Goal: Task Accomplishment & Management: Complete application form

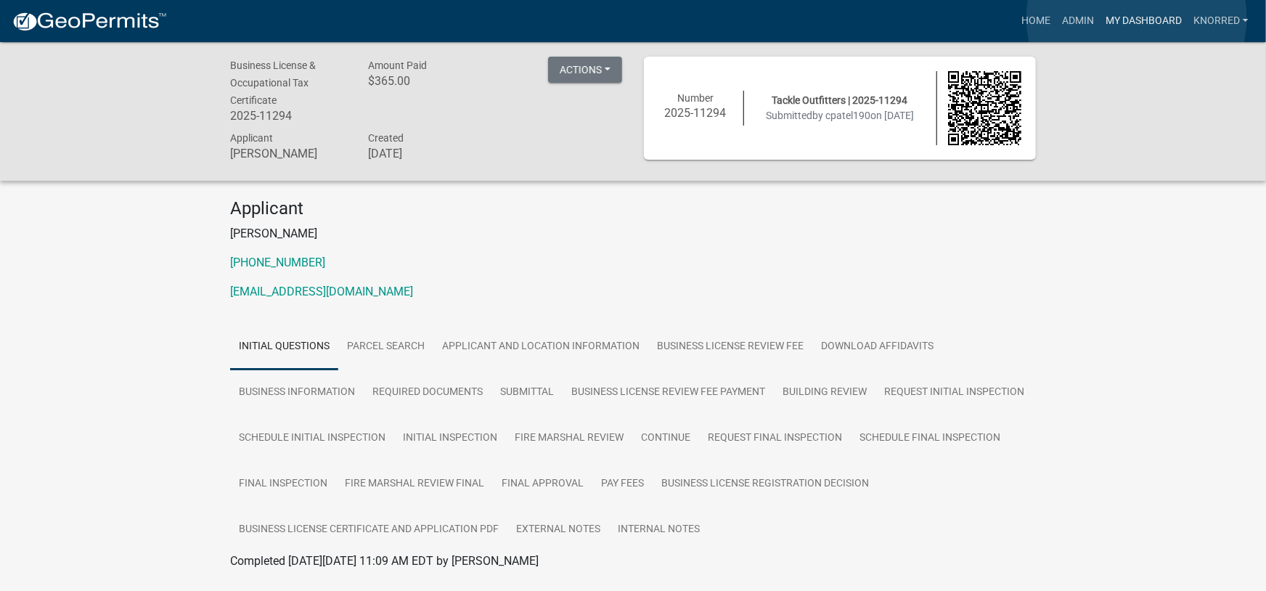
click at [1137, 18] on link "My Dashboard" at bounding box center [1144, 21] width 88 height 28
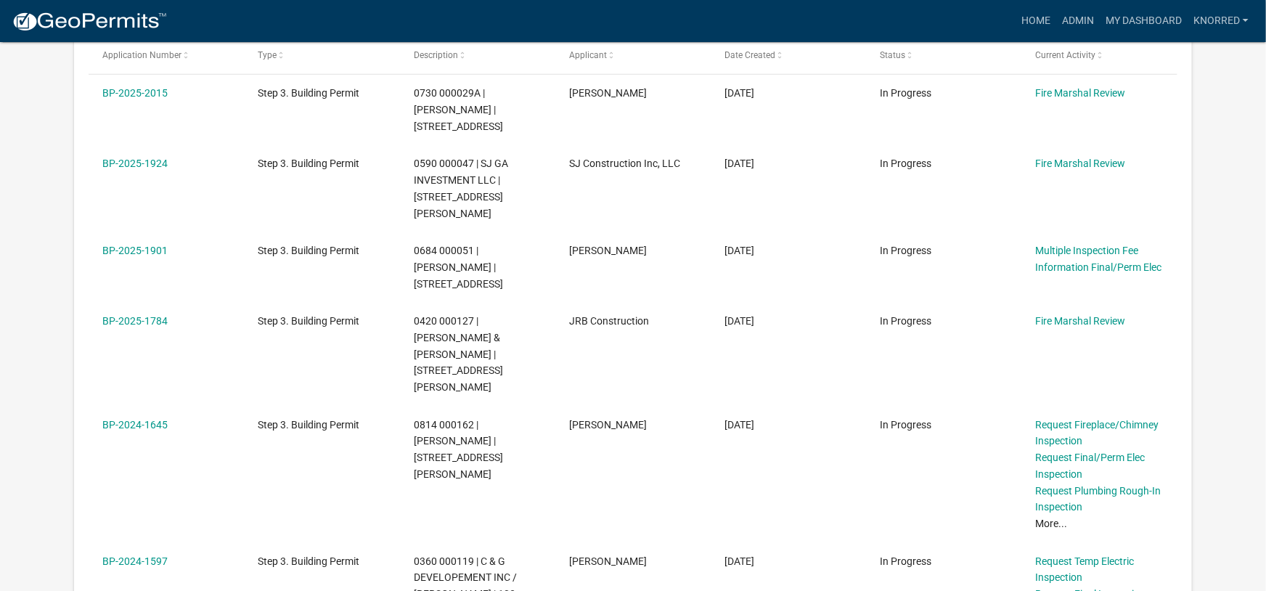
scroll to position [559, 0]
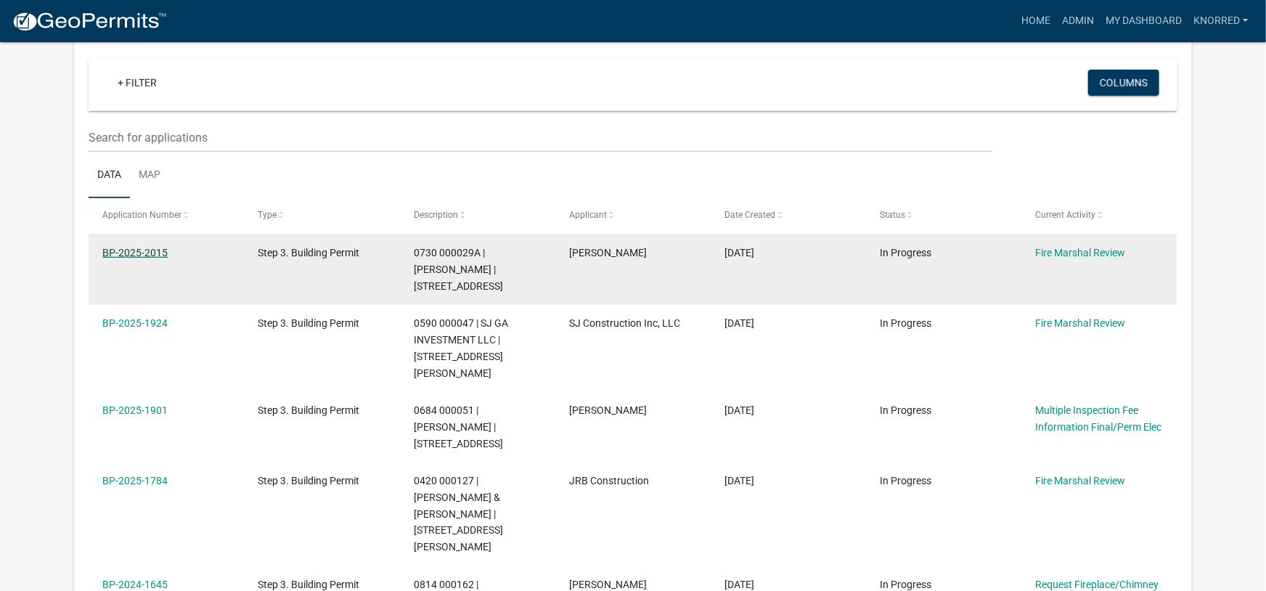
click at [140, 253] on link "BP-2025-2015" at bounding box center [134, 253] width 65 height 12
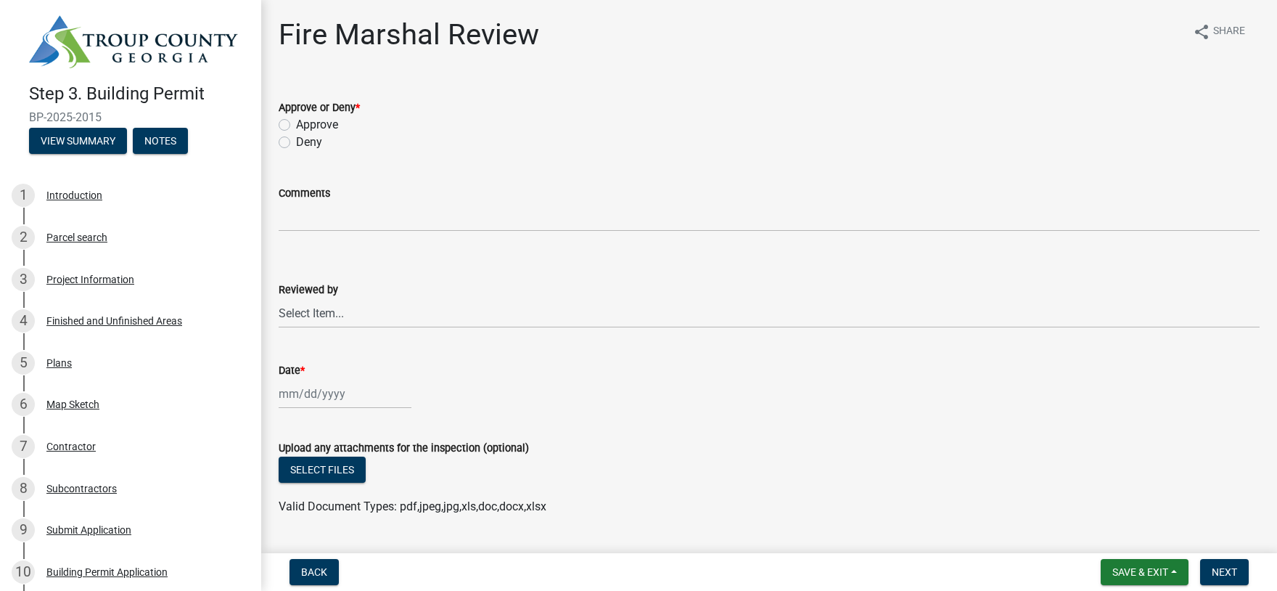
click at [296, 125] on label "Approve" at bounding box center [317, 124] width 42 height 17
click at [296, 125] on input "Approve" at bounding box center [300, 120] width 9 height 9
radio input "true"
click at [279, 298] on select "Select Item... Fire Marshal [PERSON_NAME]" at bounding box center [769, 313] width 981 height 30
click option "[PERSON_NAME]" at bounding box center [0, 0] width 0 height 0
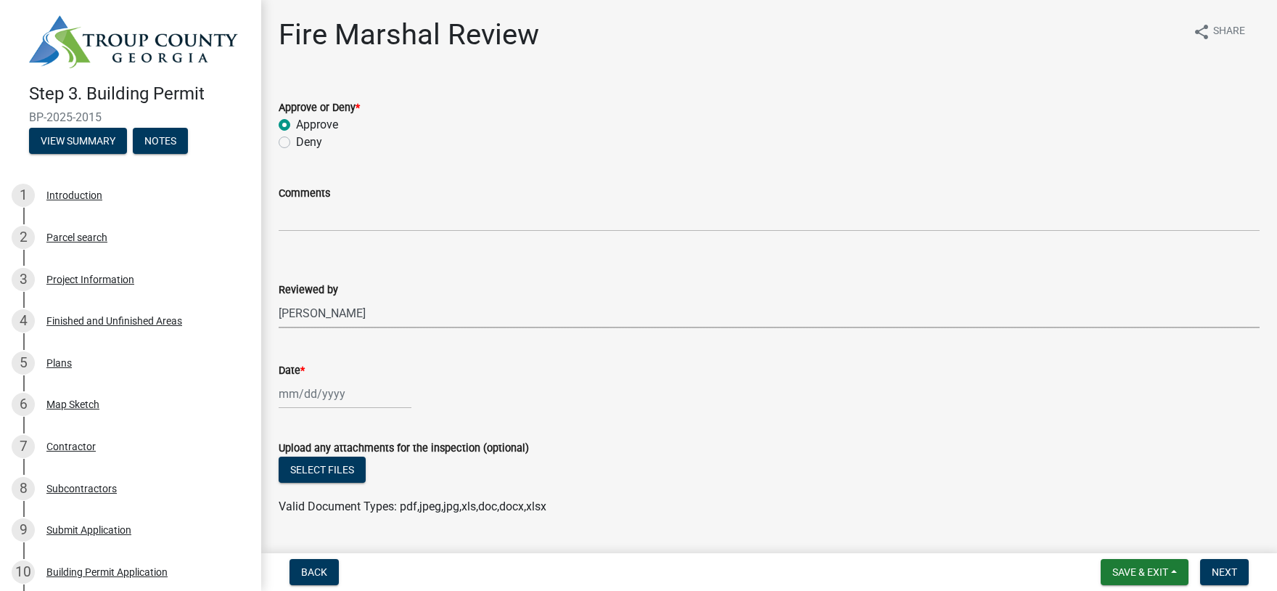
select select "0e5a7ee4-94e5-45f9-97e7-29693f335d04"
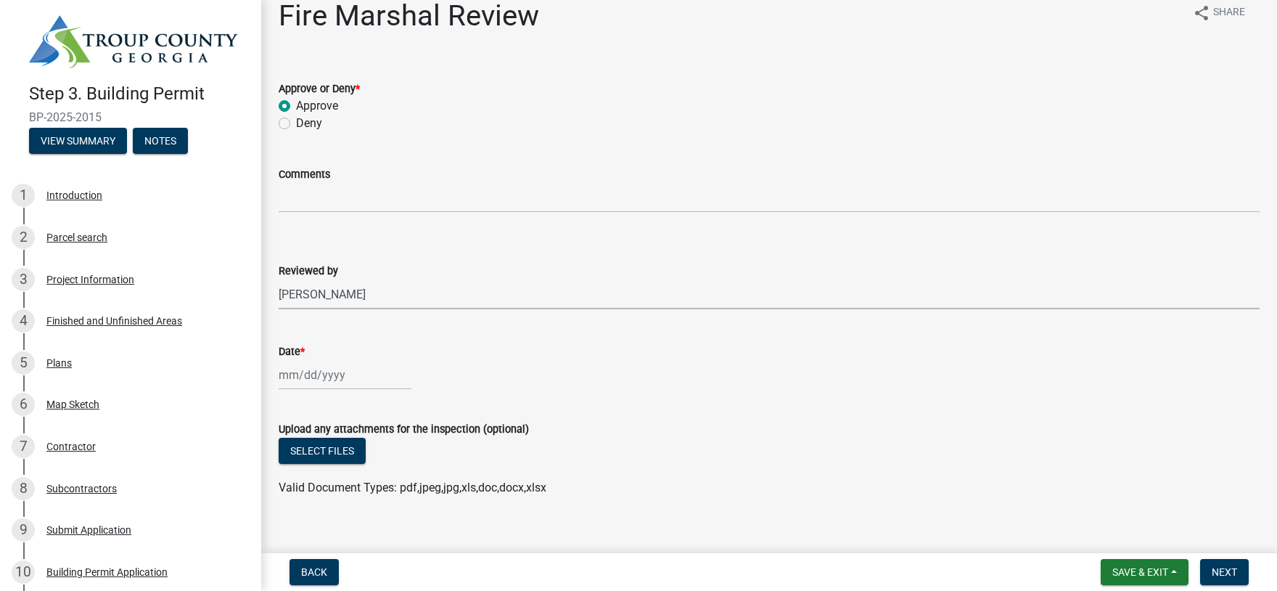
scroll to position [37, 0]
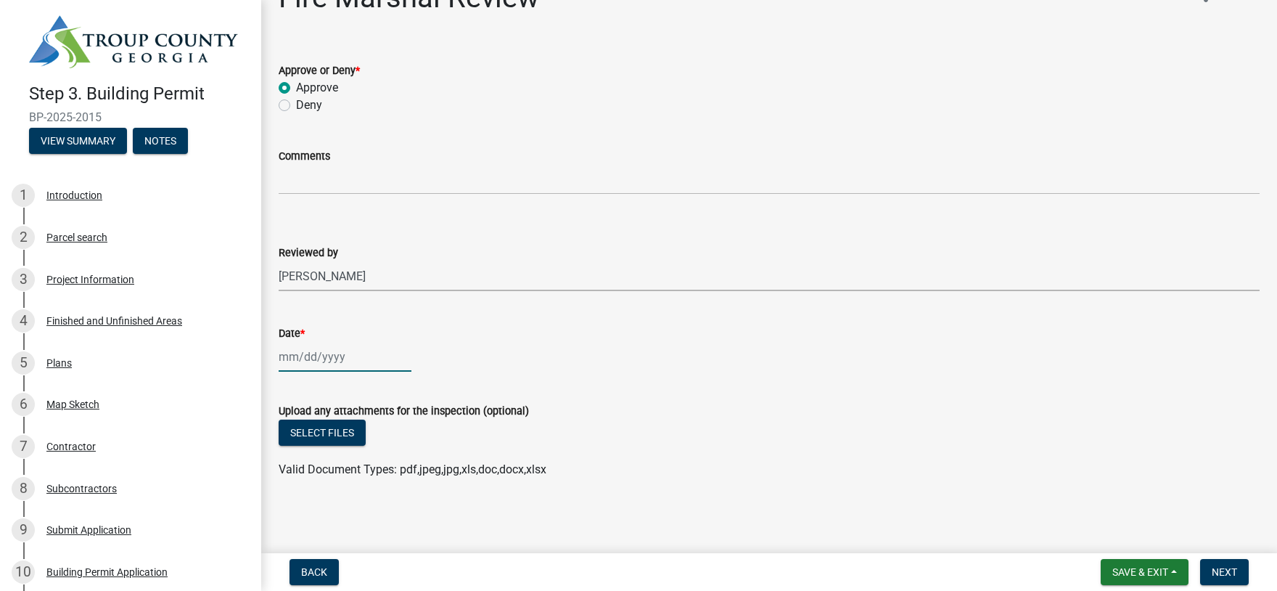
click at [327, 367] on input "Date *" at bounding box center [345, 357] width 133 height 30
select select "8"
select select "2025"
click at [288, 257] on div "11" at bounding box center [293, 256] width 23 height 23
type input "[DATE]"
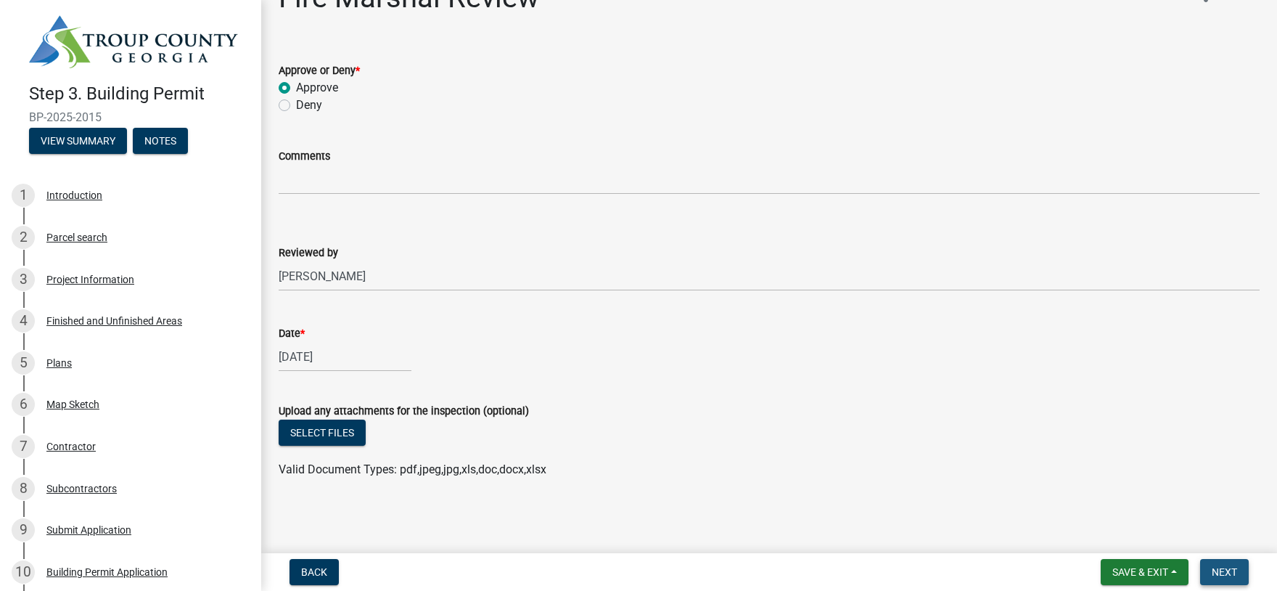
click at [1229, 570] on span "Next" at bounding box center [1224, 572] width 25 height 12
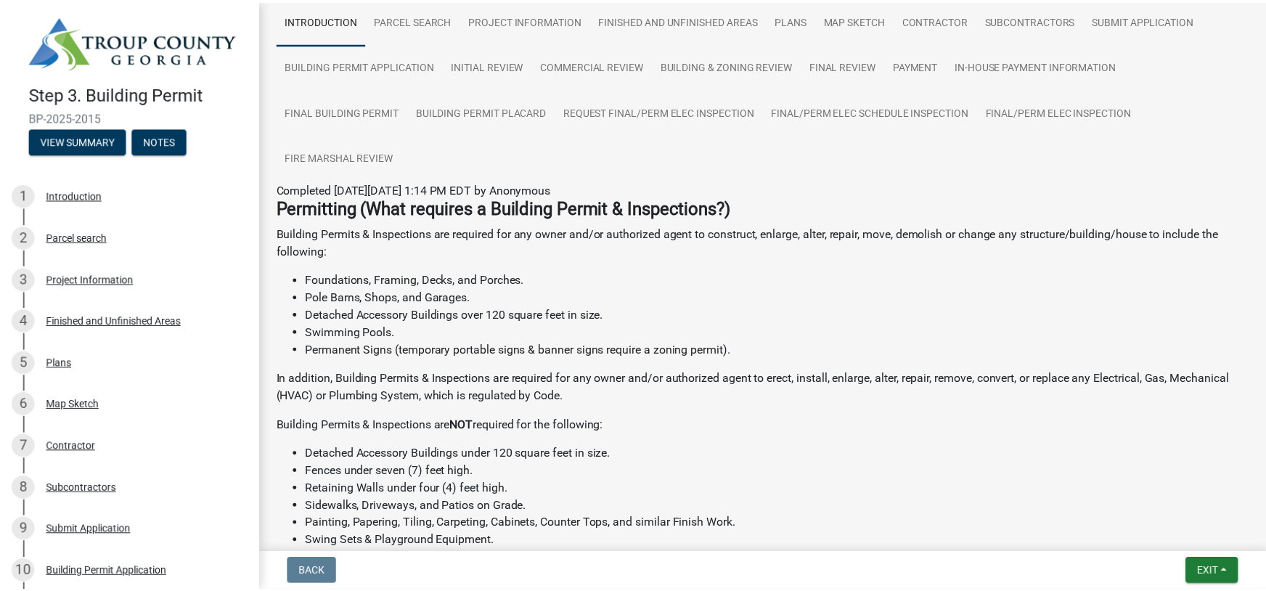
scroll to position [0, 0]
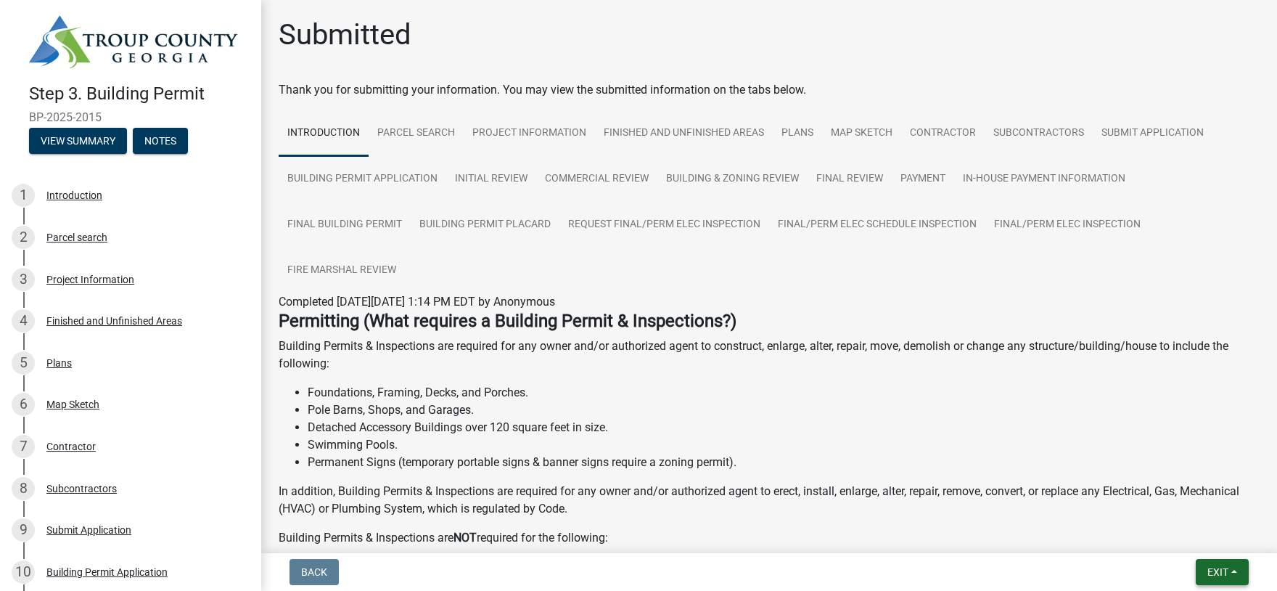
click at [1216, 573] on span "Exit" at bounding box center [1218, 572] width 21 height 12
click at [1179, 533] on button "Save & Exit" at bounding box center [1191, 534] width 116 height 35
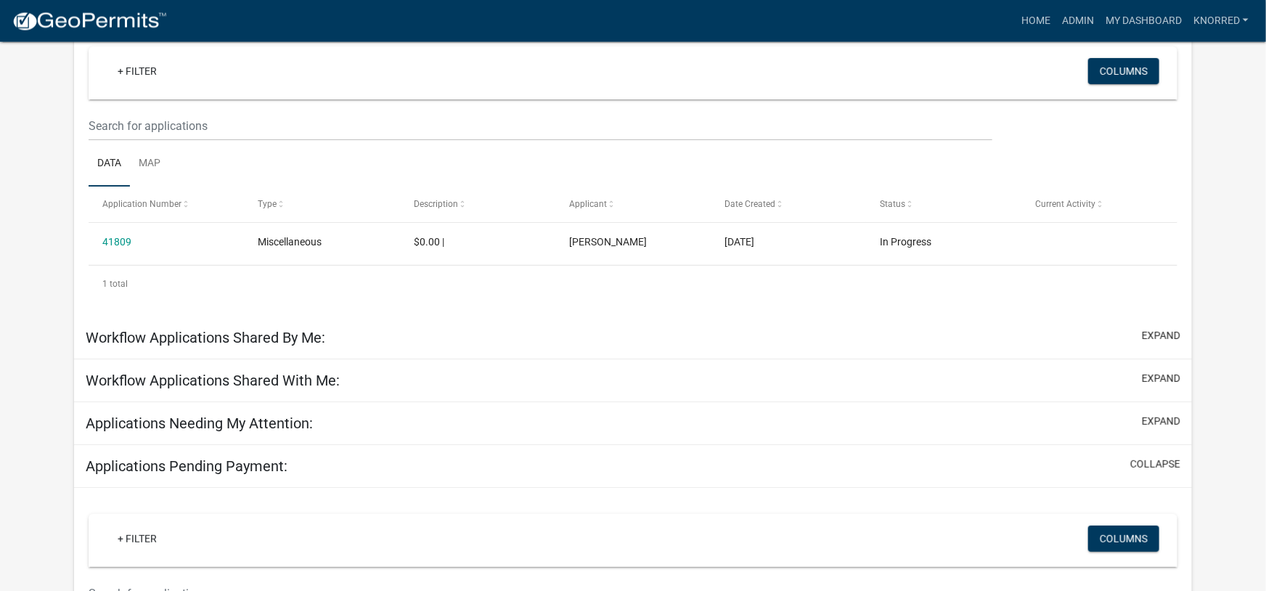
scroll to position [80, 0]
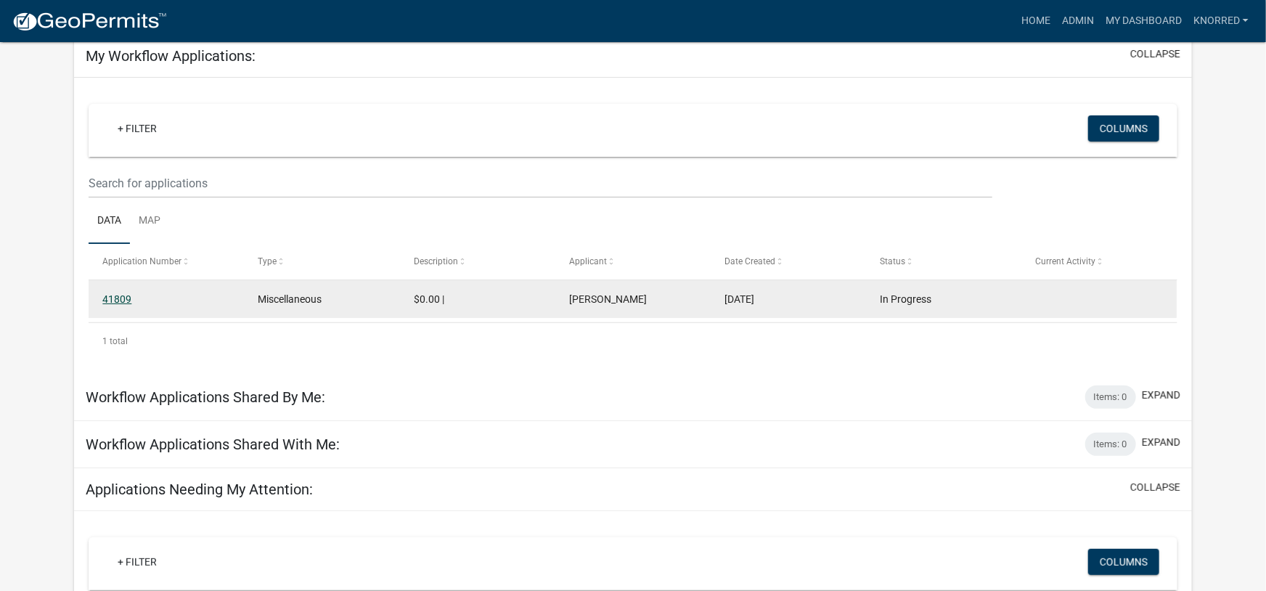
click at [117, 300] on link "41809" at bounding box center [116, 299] width 29 height 12
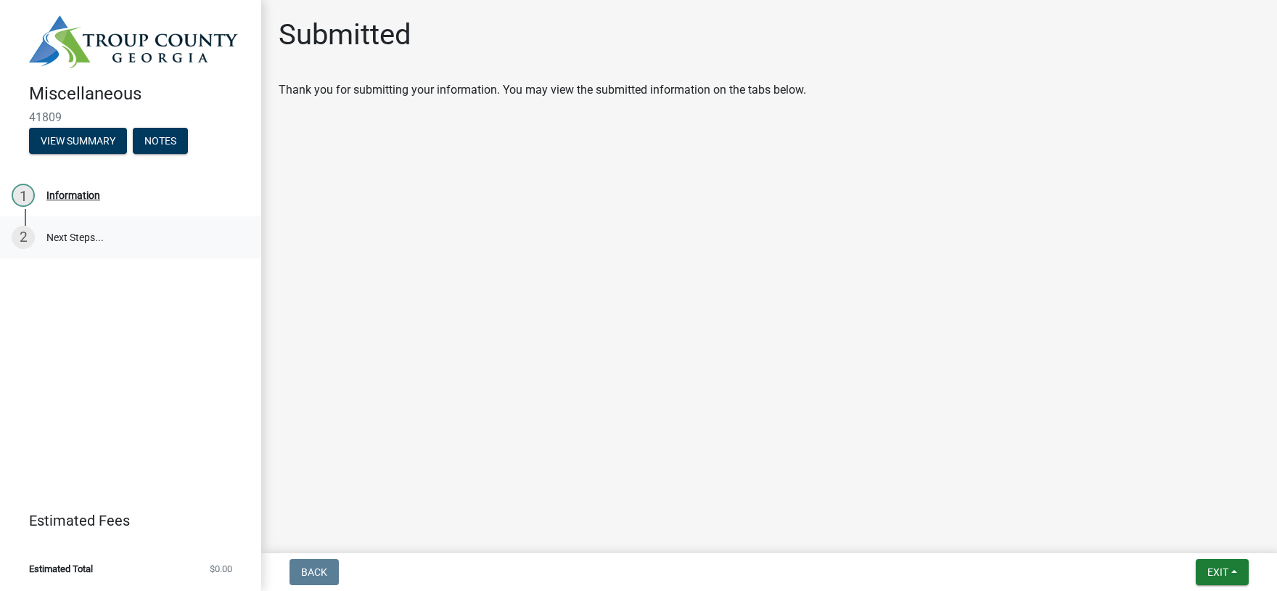
click at [55, 242] on link "2 Next Steps..." at bounding box center [130, 237] width 261 height 42
click at [1211, 576] on span "Exit" at bounding box center [1218, 572] width 21 height 12
click at [1179, 538] on button "Save & Exit" at bounding box center [1191, 534] width 116 height 35
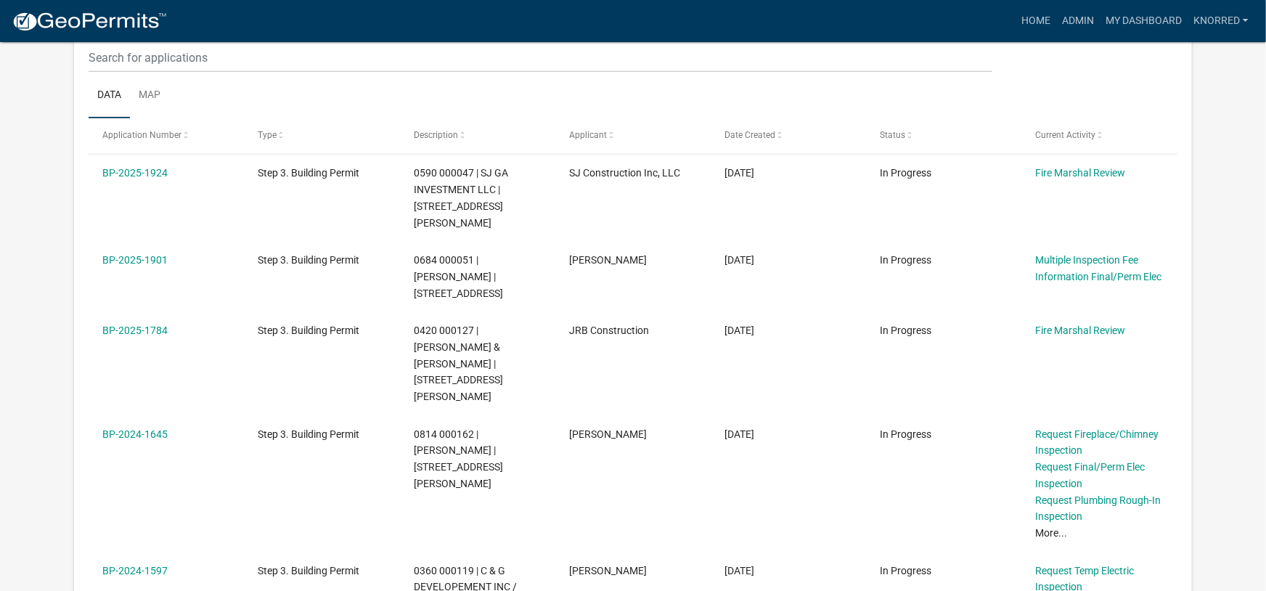
scroll to position [559, 0]
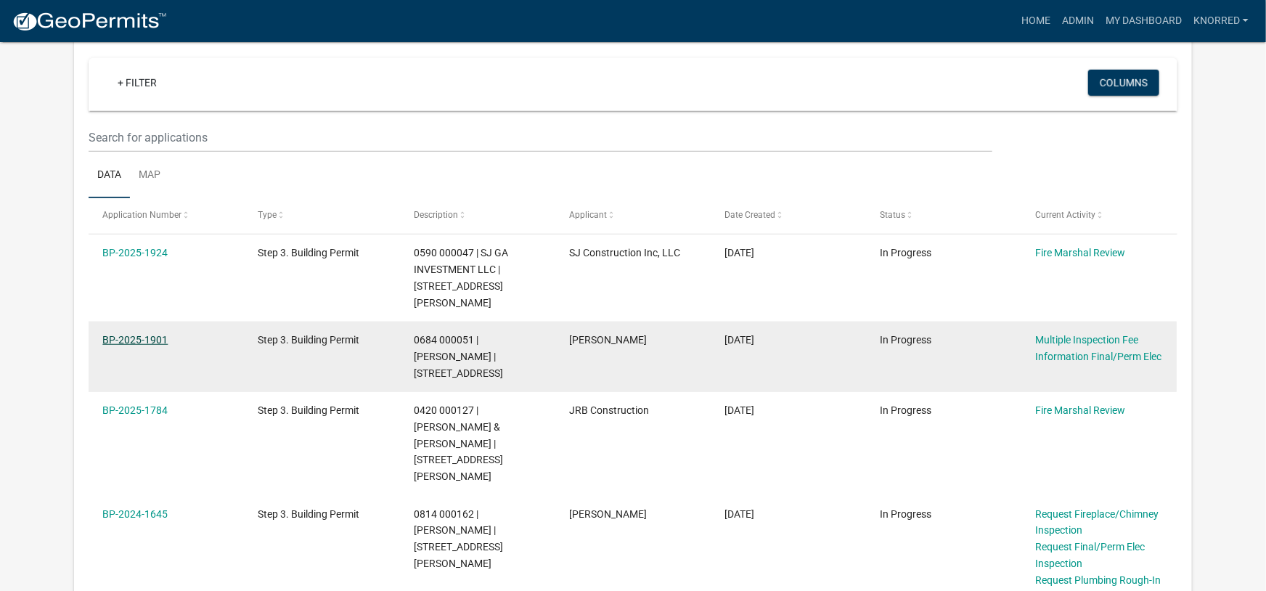
click at [143, 338] on link "BP-2025-1901" at bounding box center [134, 340] width 65 height 12
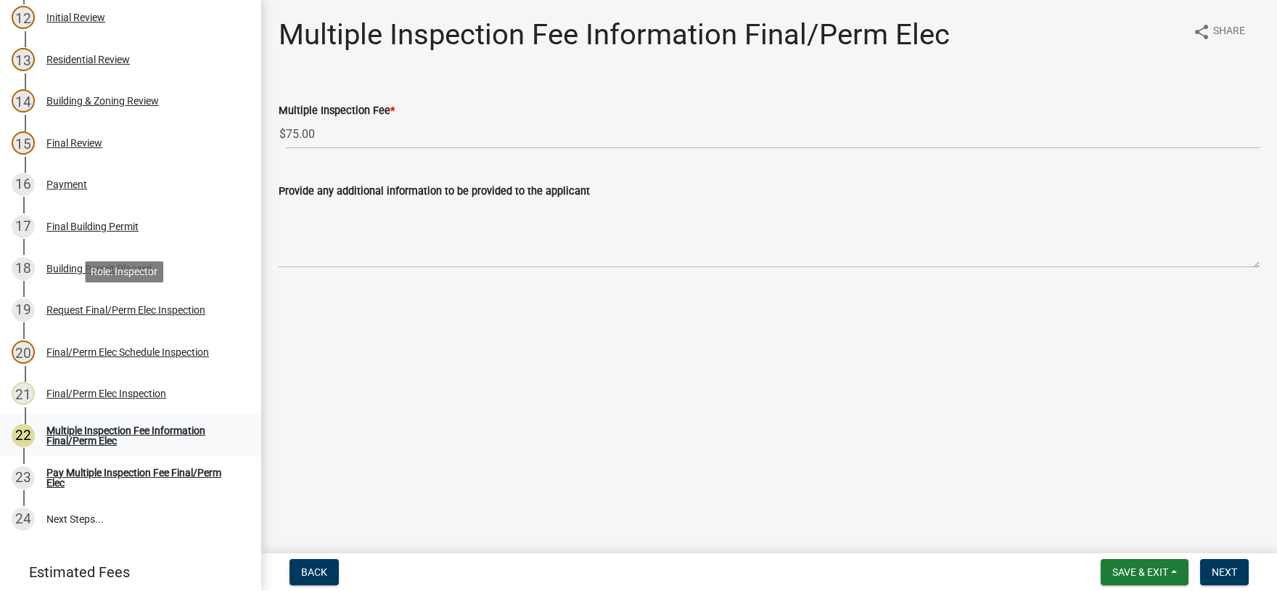
scroll to position [758, 0]
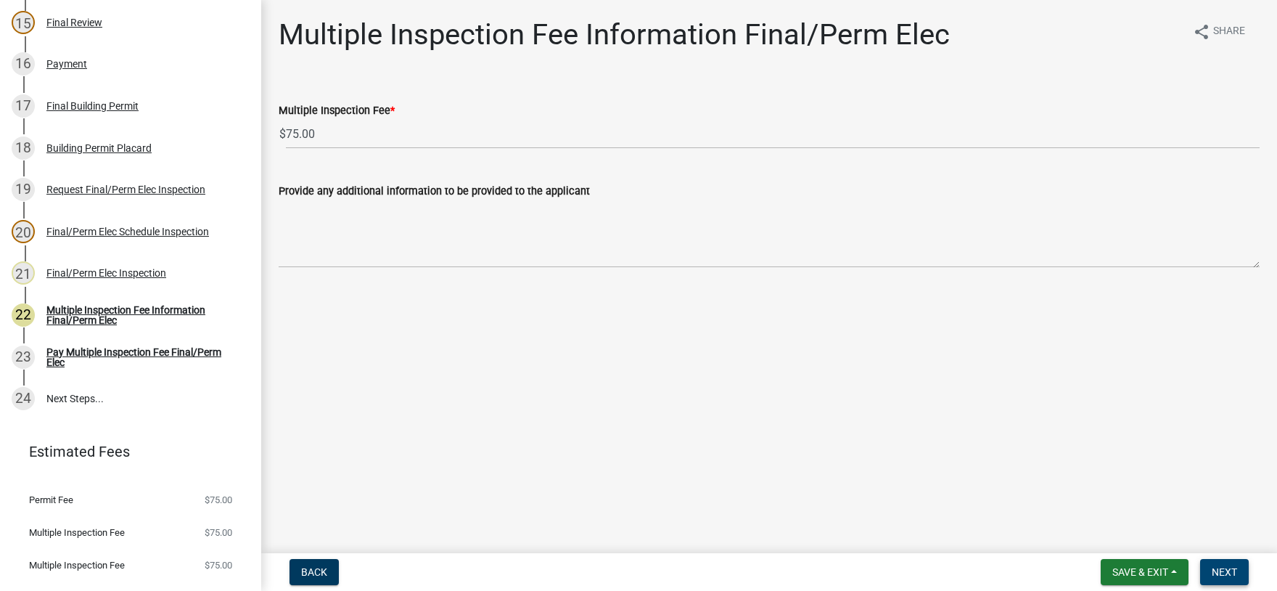
click at [1218, 569] on span "Next" at bounding box center [1224, 572] width 25 height 12
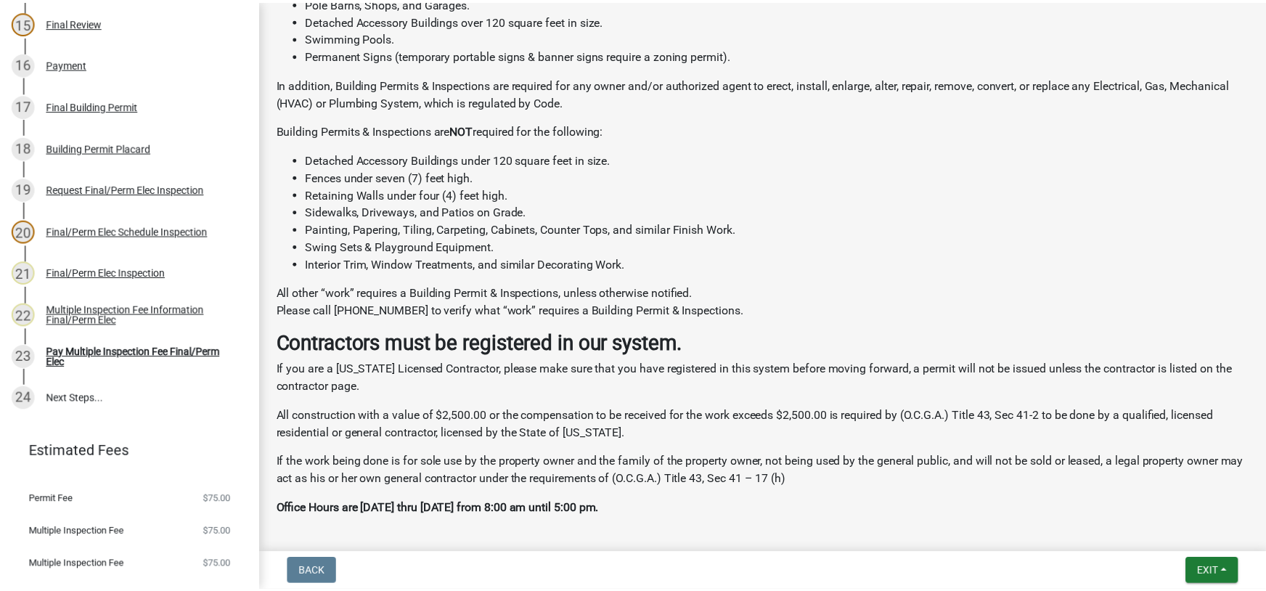
scroll to position [752, 0]
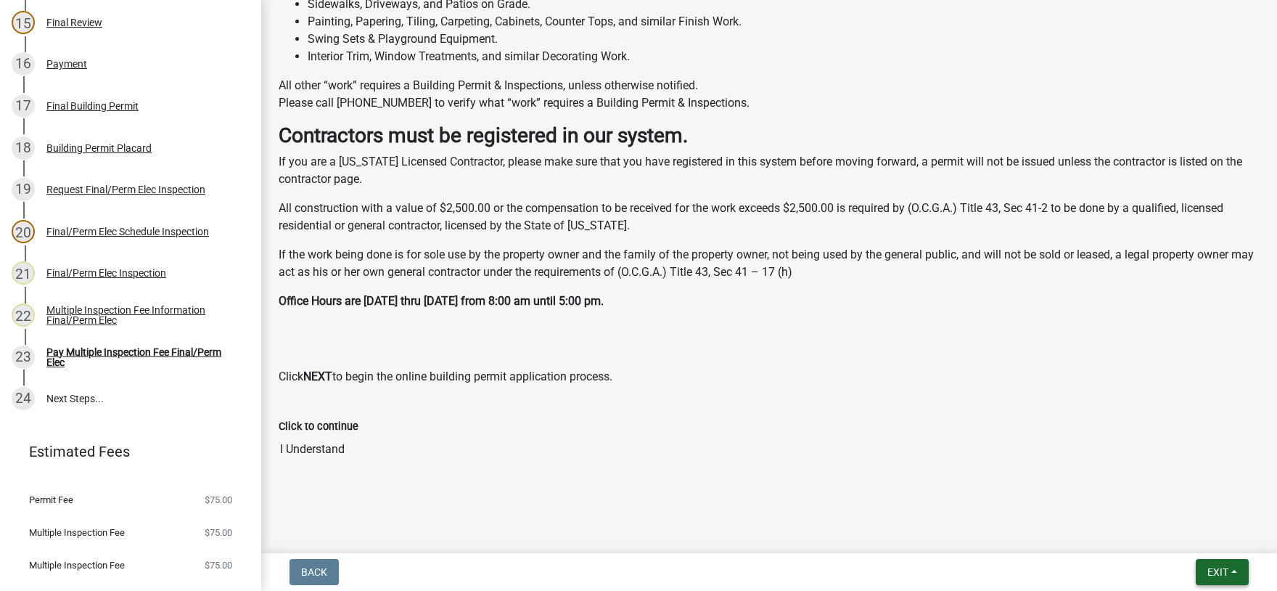
click at [1211, 571] on span "Exit" at bounding box center [1218, 572] width 21 height 12
click at [1174, 539] on button "Save & Exit" at bounding box center [1191, 534] width 116 height 35
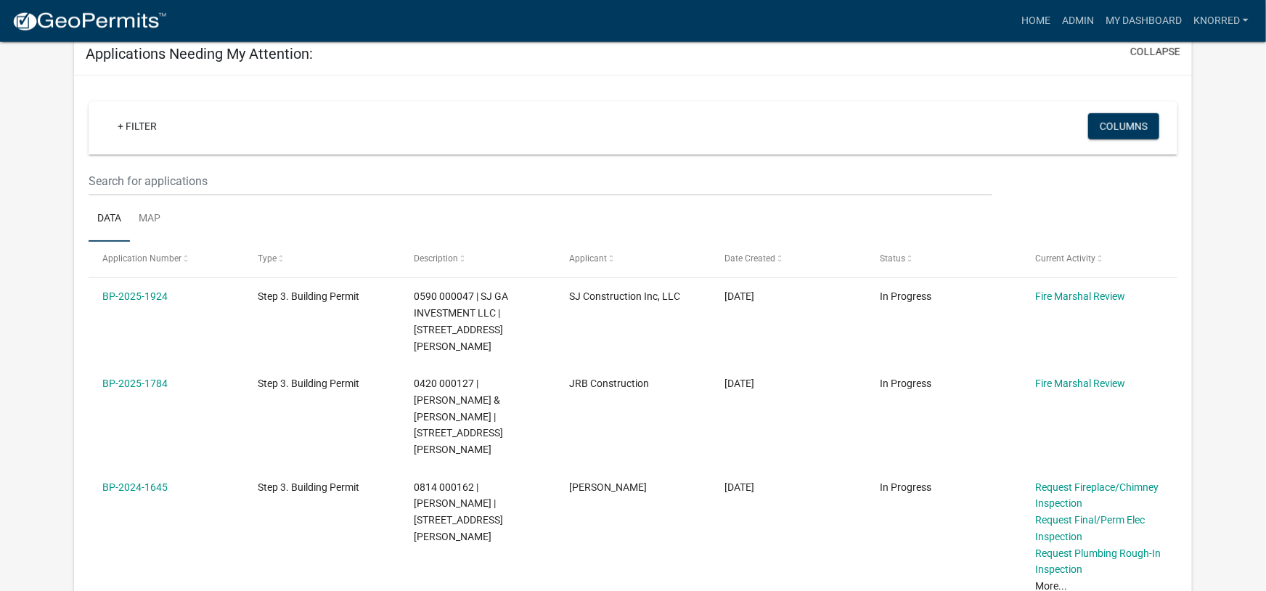
scroll to position [588, 0]
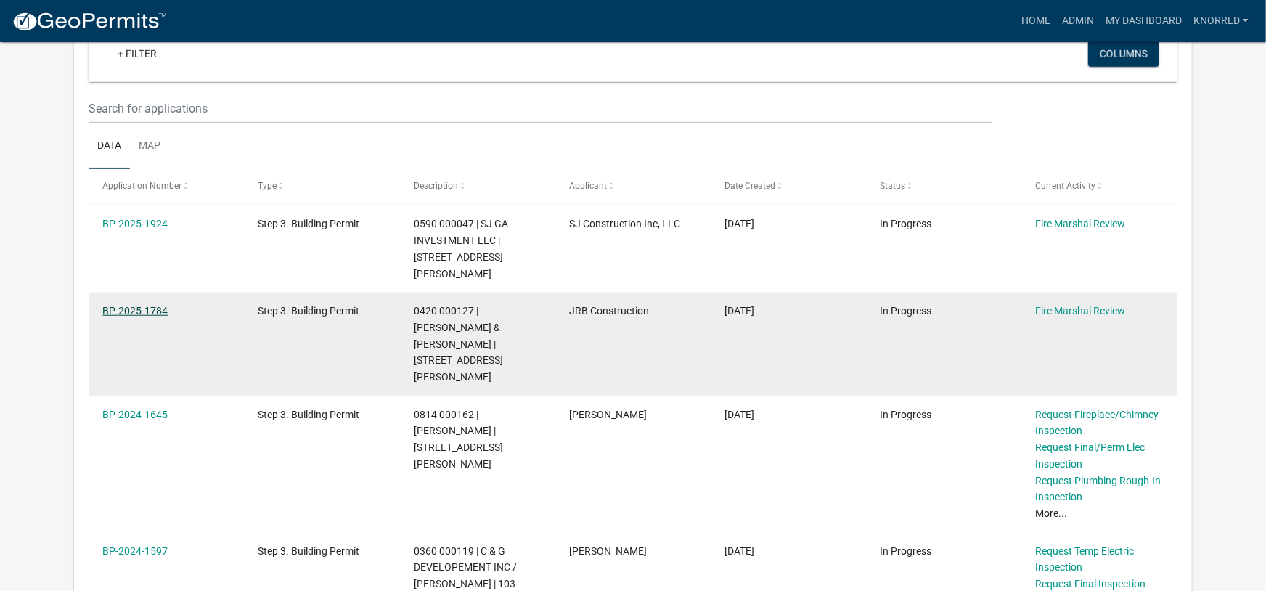
click at [140, 312] on link "BP-2025-1784" at bounding box center [134, 311] width 65 height 12
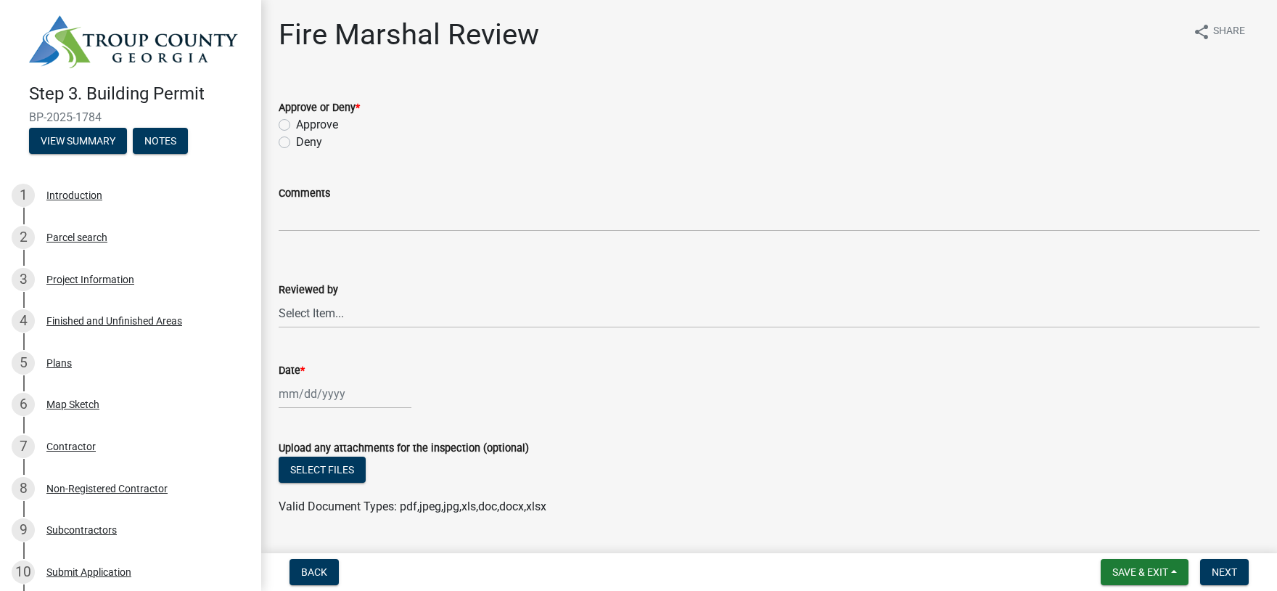
click at [296, 127] on label "Approve" at bounding box center [317, 124] width 42 height 17
click at [296, 126] on input "Approve" at bounding box center [300, 120] width 9 height 9
radio input "true"
click at [279, 298] on select "Select Item... Fire Marshal [PERSON_NAME]" at bounding box center [769, 313] width 981 height 30
click option "[PERSON_NAME]" at bounding box center [0, 0] width 0 height 0
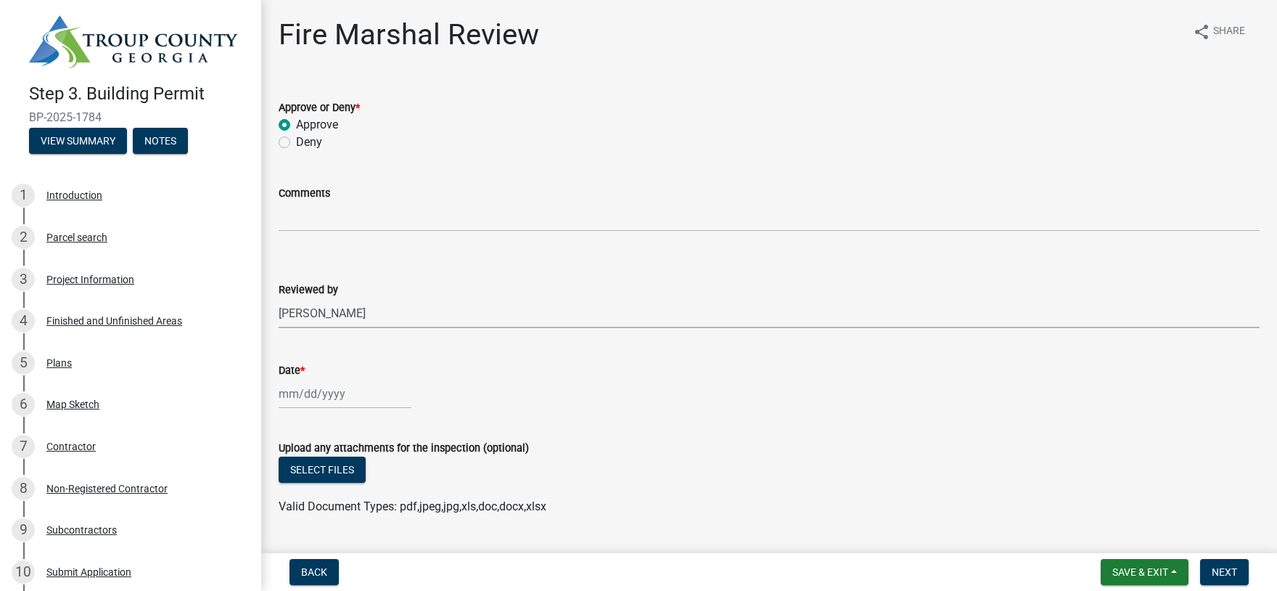
select select "0e5a7ee4-94e5-45f9-97e7-29693f335d04"
click at [322, 398] on input "Date *" at bounding box center [345, 394] width 133 height 30
select select "8"
select select "2025"
click at [293, 288] on div "11" at bounding box center [293, 293] width 23 height 23
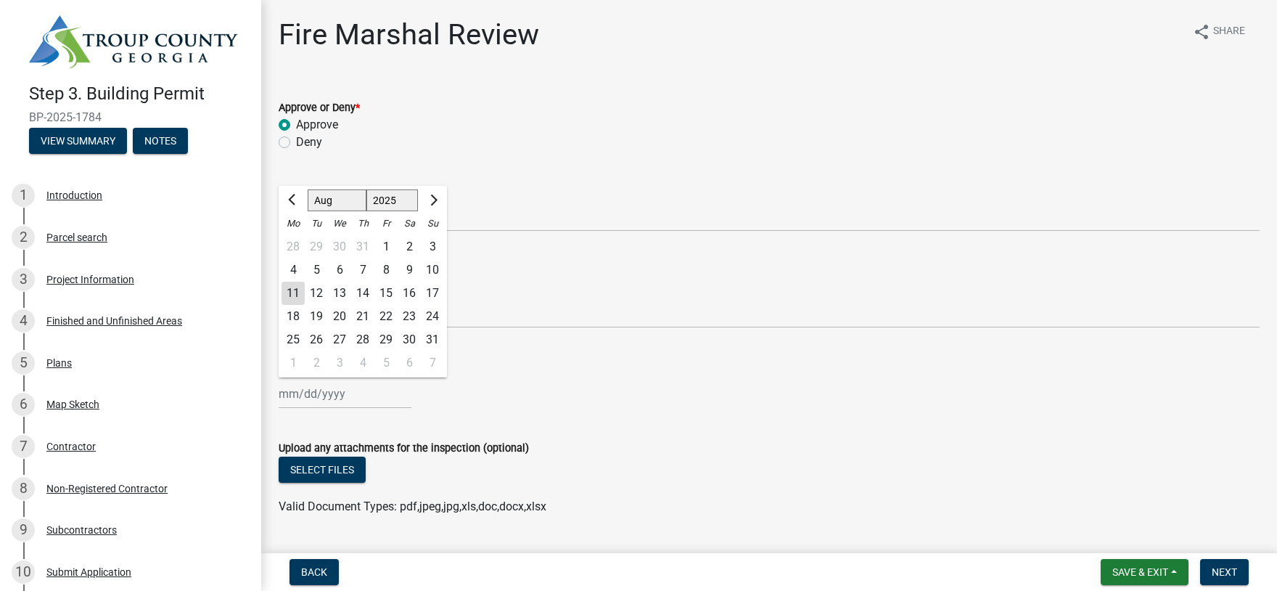
type input "[DATE]"
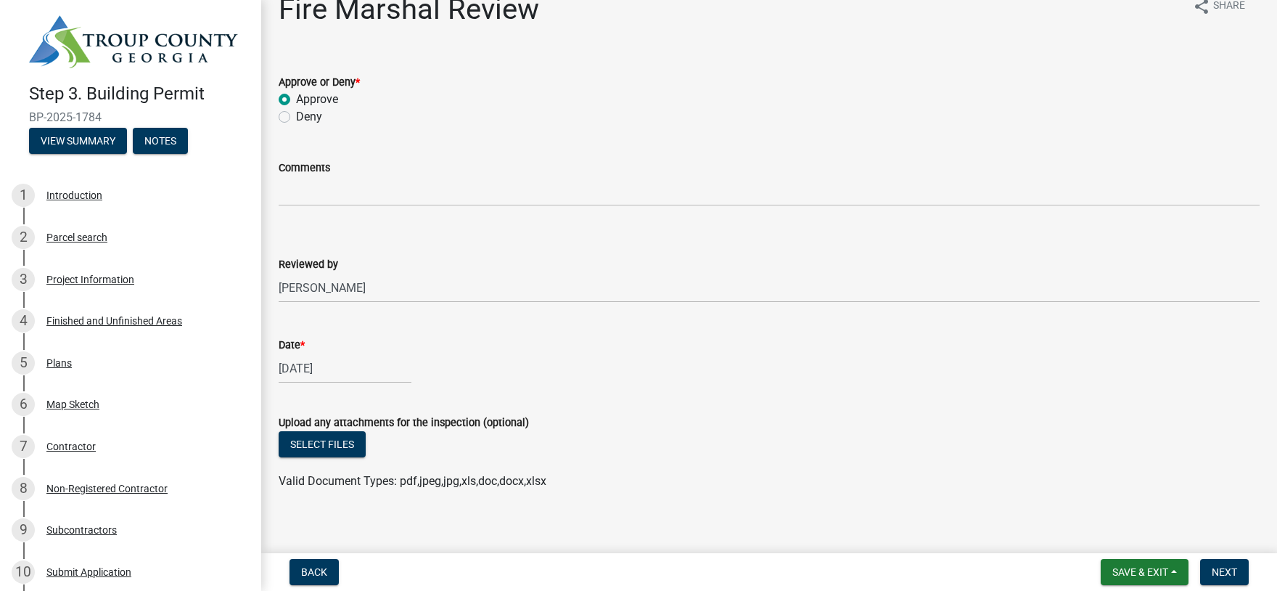
scroll to position [37, 0]
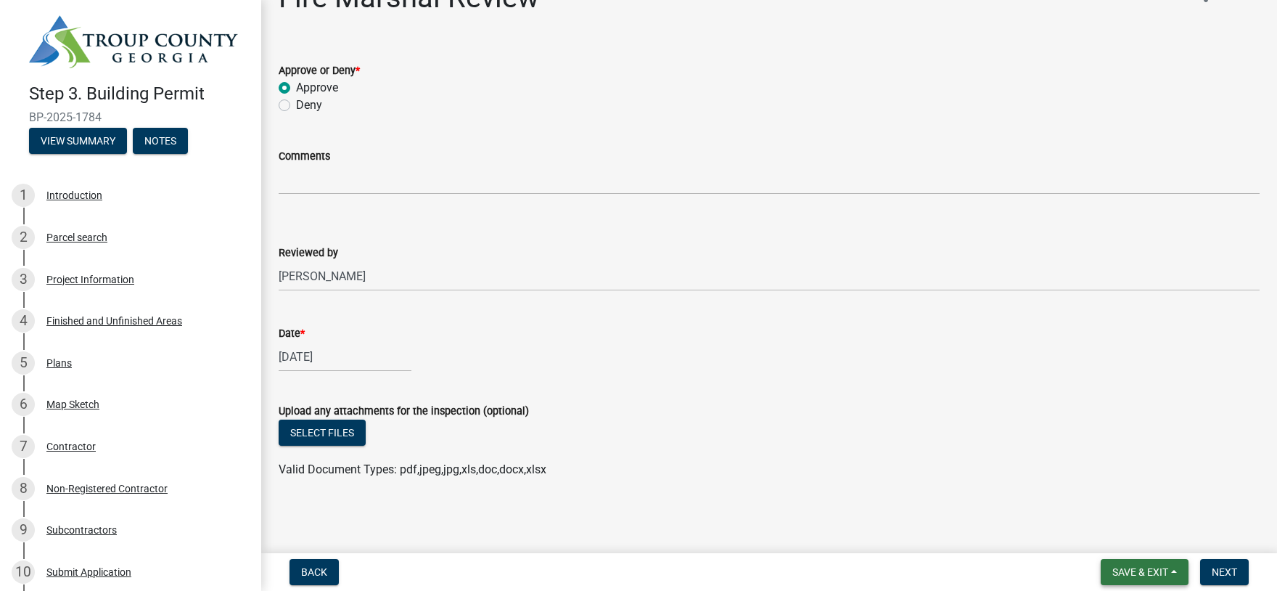
click at [1124, 568] on span "Save & Exit" at bounding box center [1141, 572] width 56 height 12
click at [1118, 531] on button "Save & Exit" at bounding box center [1131, 534] width 116 height 35
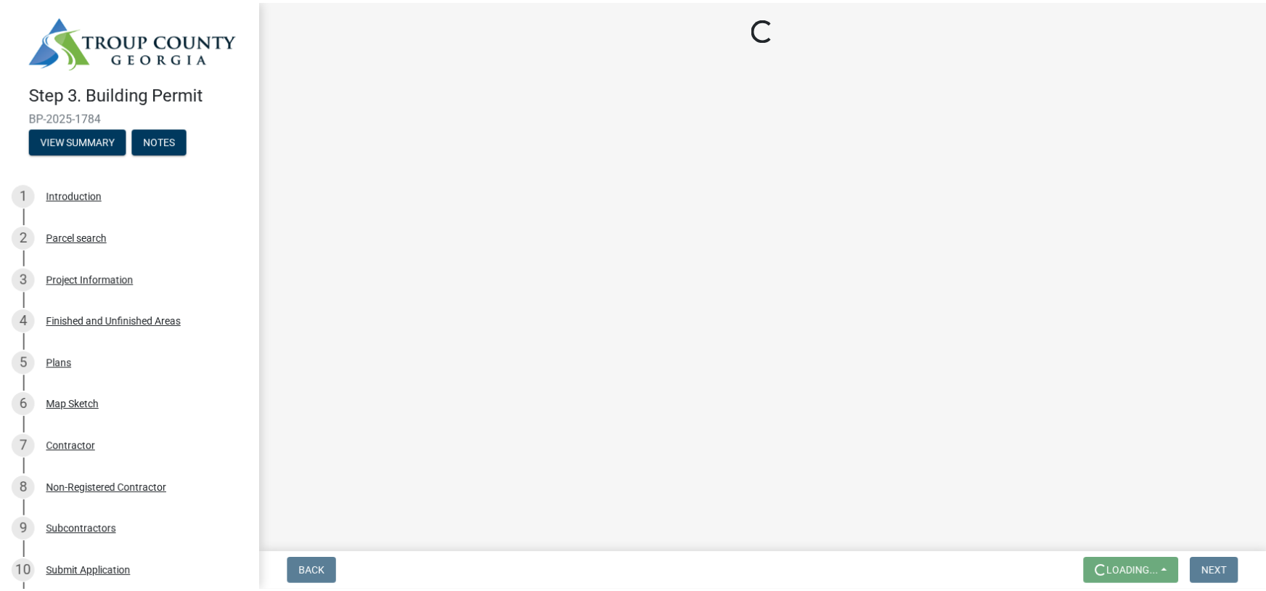
scroll to position [0, 0]
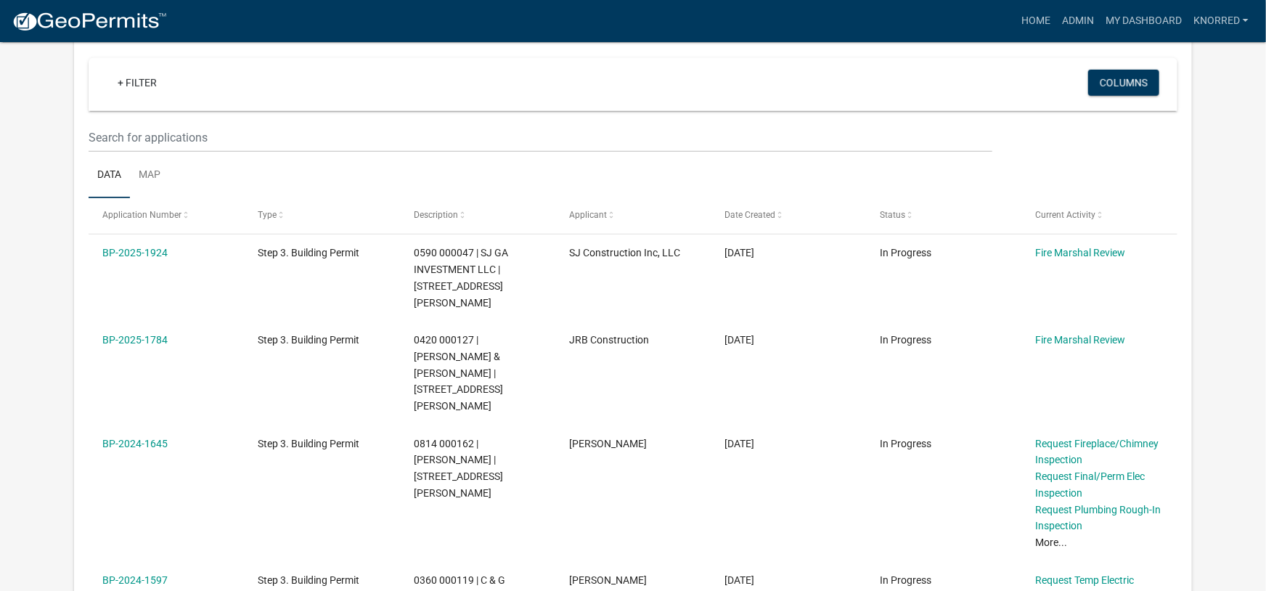
scroll to position [639, 0]
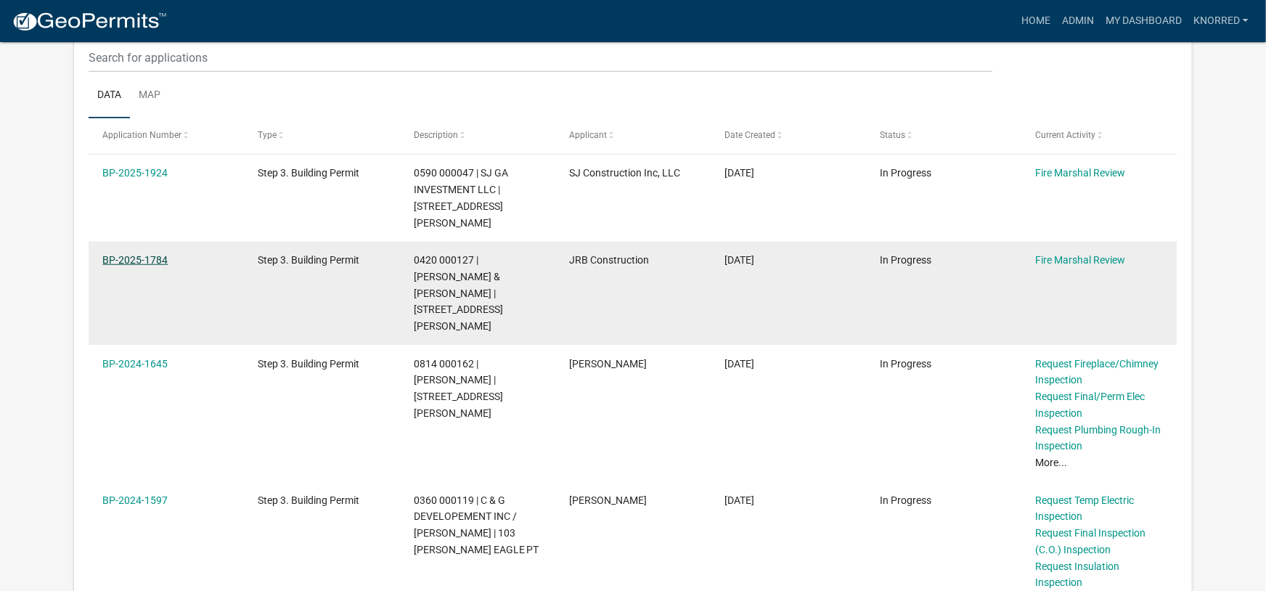
click at [139, 261] on link "BP-2025-1784" at bounding box center [134, 260] width 65 height 12
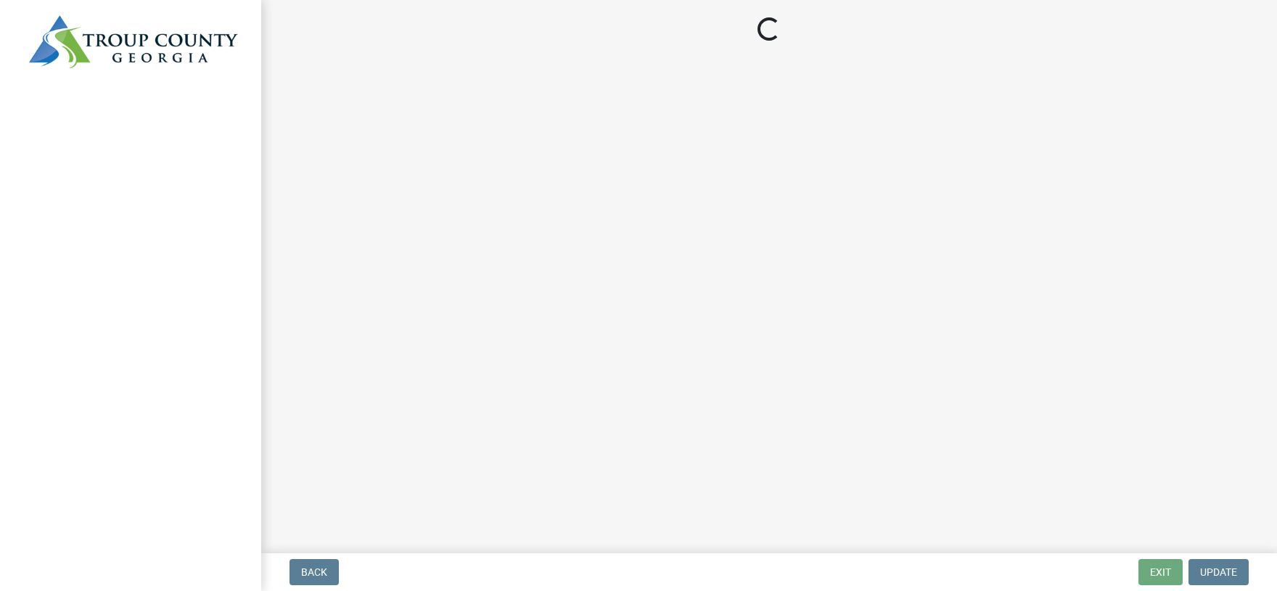
select select "0e5a7ee4-94e5-45f9-97e7-29693f335d04"
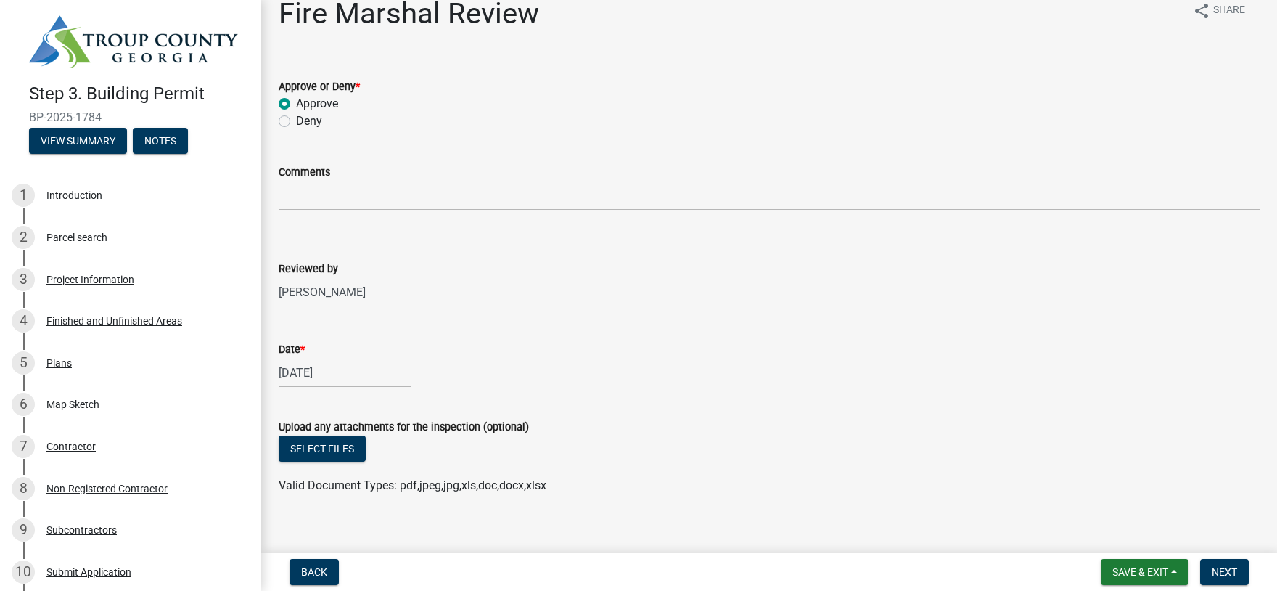
scroll to position [37, 0]
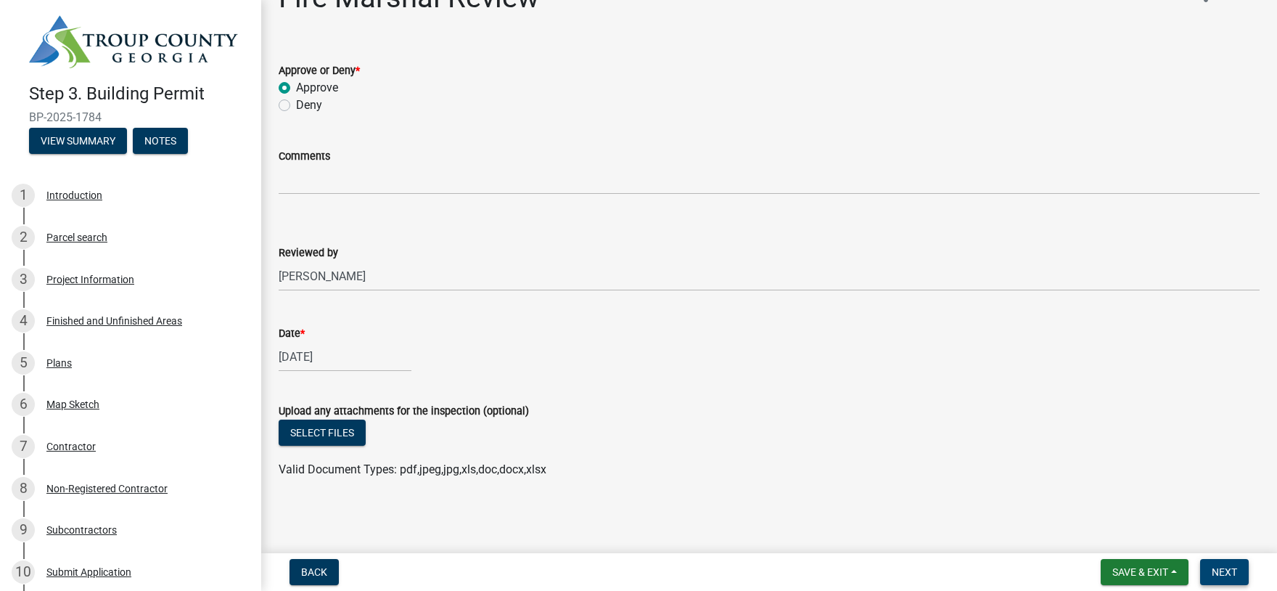
click at [1220, 573] on span "Next" at bounding box center [1224, 572] width 25 height 12
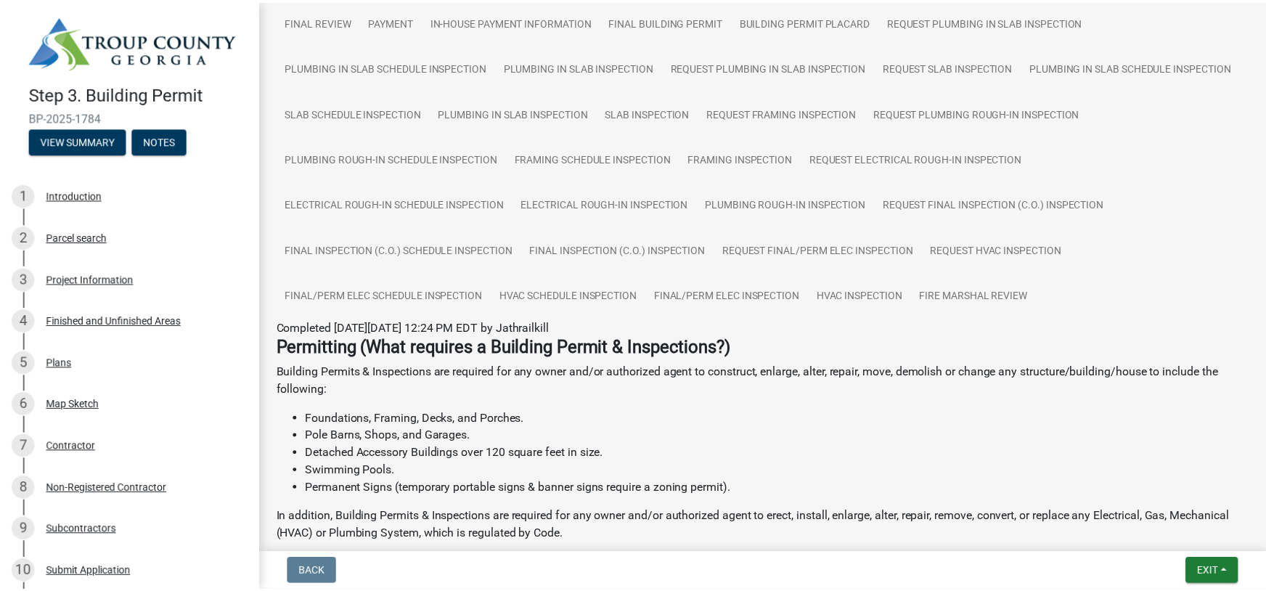
scroll to position [335, 0]
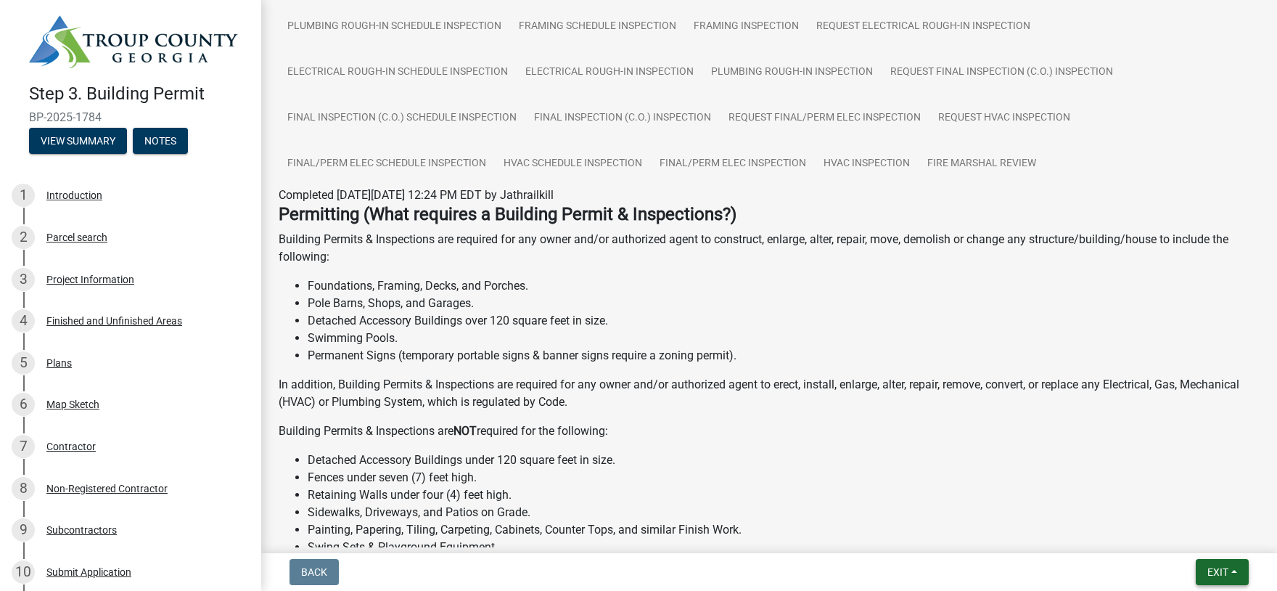
click at [1210, 571] on span "Exit" at bounding box center [1218, 572] width 21 height 12
click at [1186, 540] on button "Save & Exit" at bounding box center [1191, 534] width 116 height 35
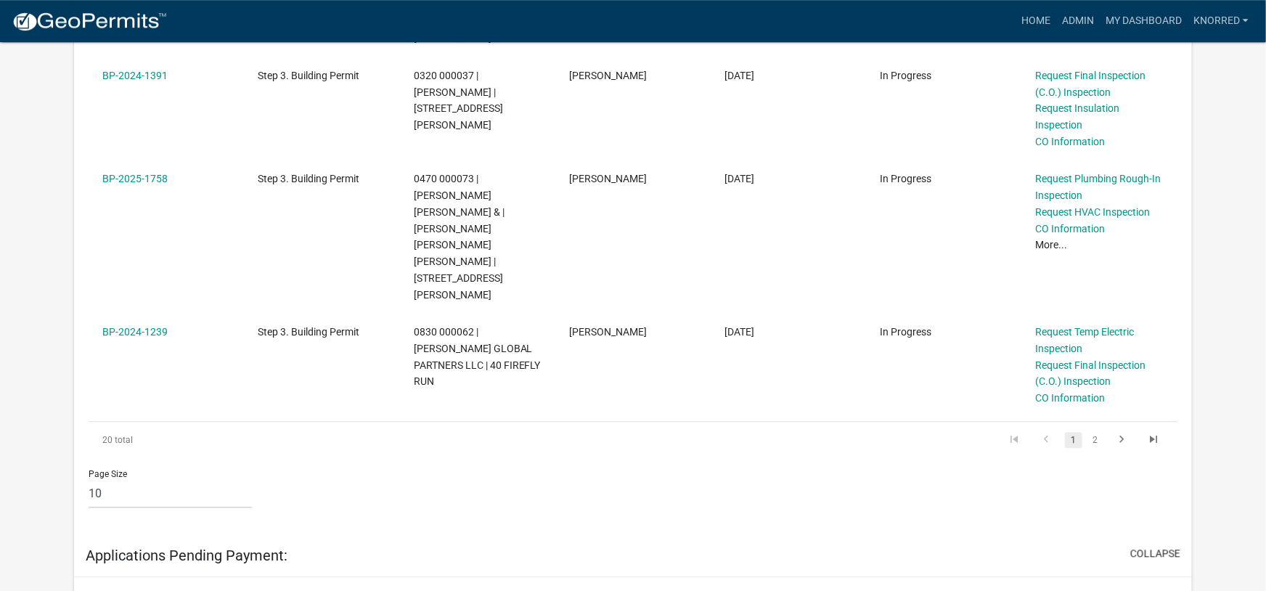
scroll to position [1597, 0]
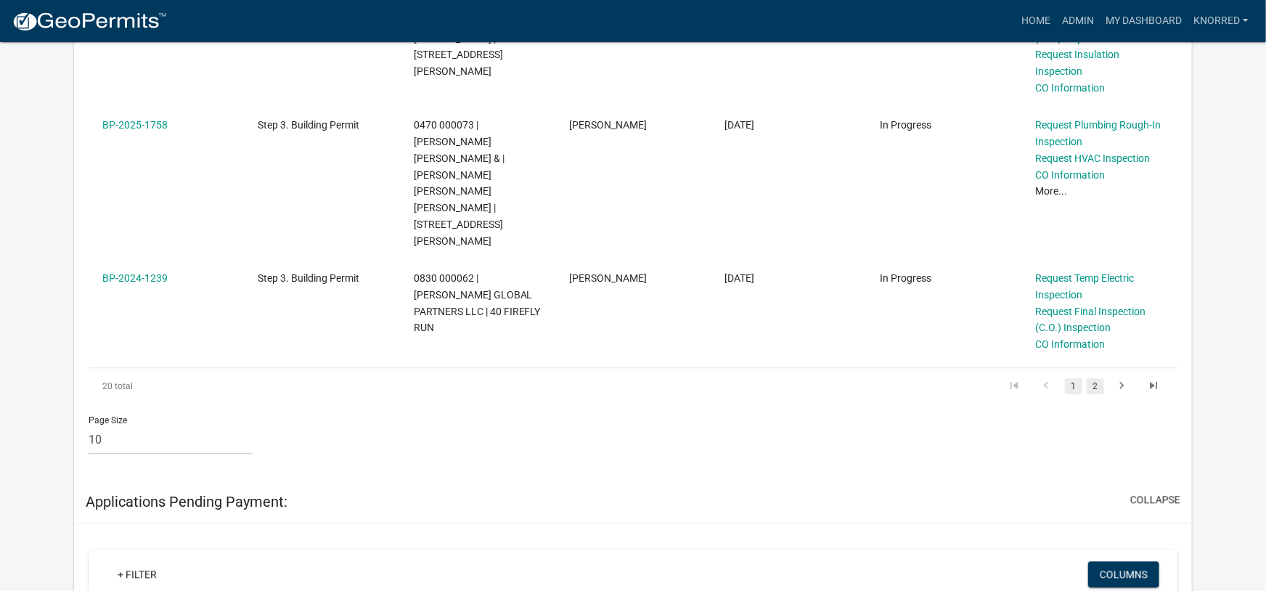
click at [1099, 378] on link "2" at bounding box center [1094, 386] width 17 height 16
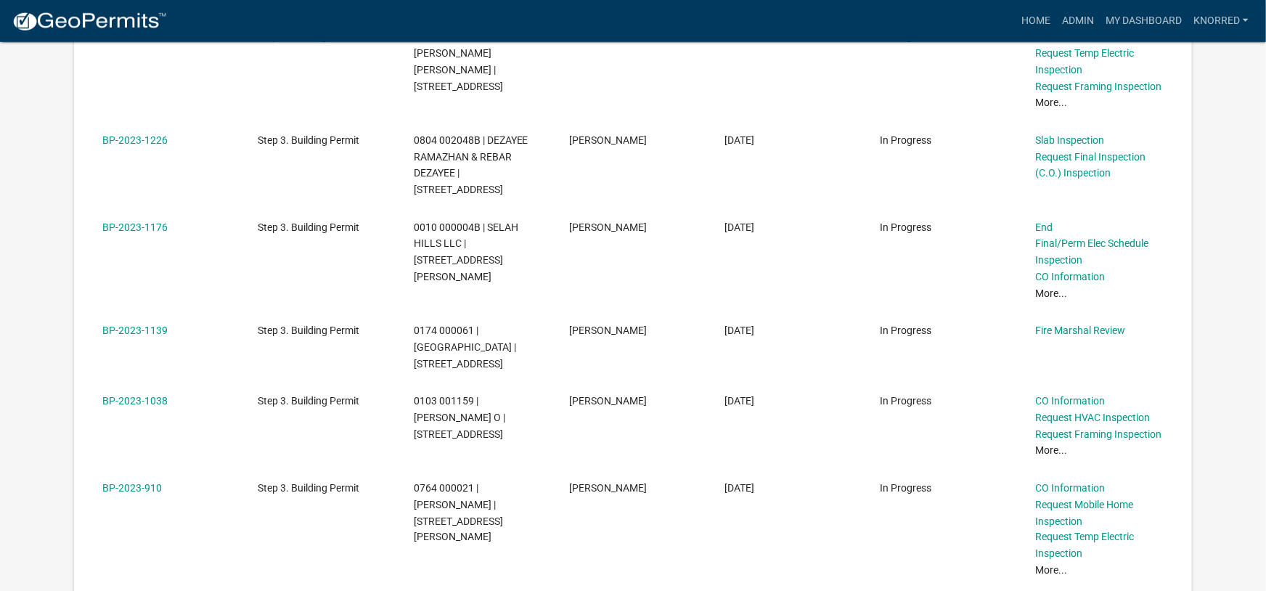
scroll to position [1018, 0]
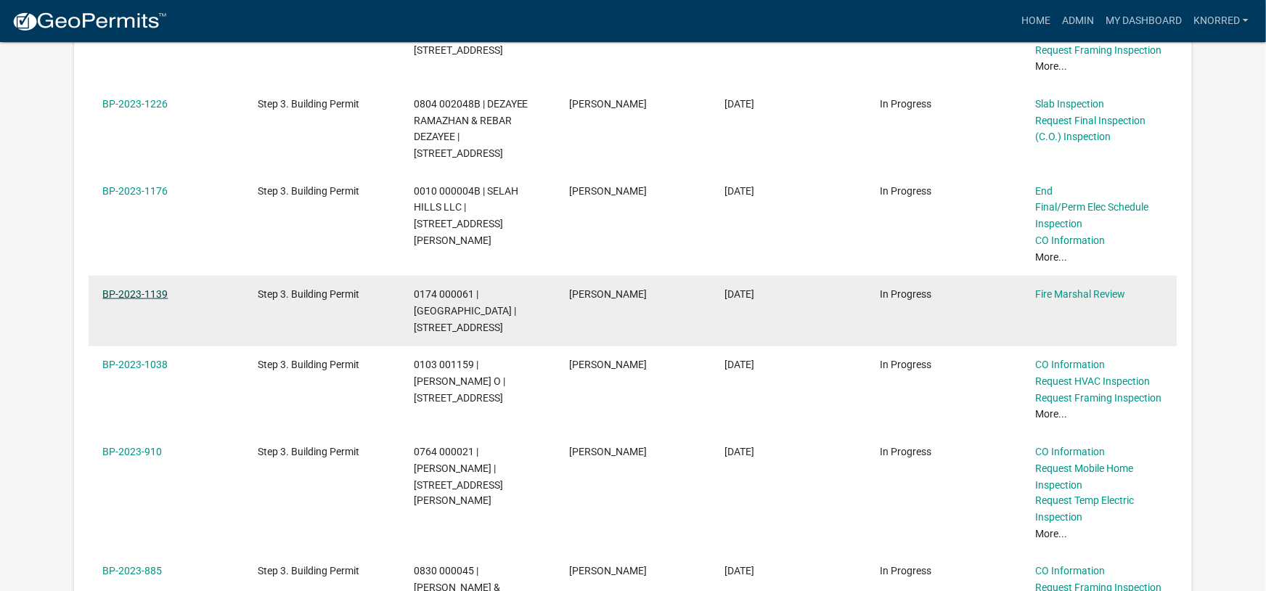
click at [134, 296] on link "BP-2023-1139" at bounding box center [134, 294] width 65 height 12
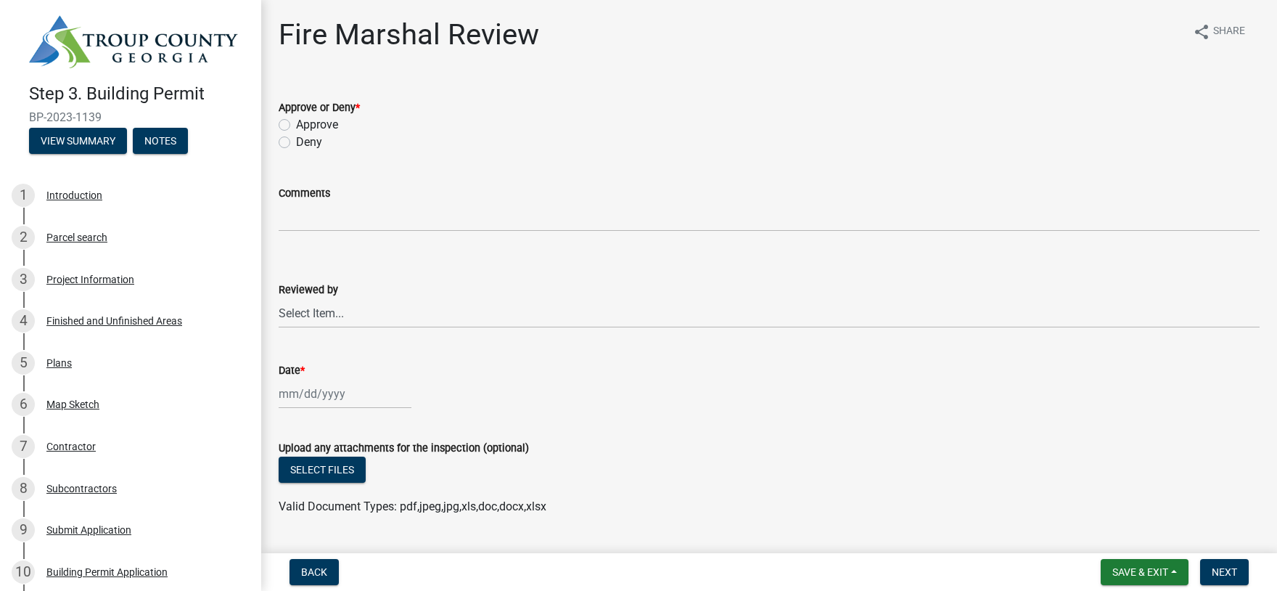
click at [296, 125] on label "Approve" at bounding box center [317, 124] width 42 height 17
click at [296, 125] on input "Approve" at bounding box center [300, 120] width 9 height 9
radio input "true"
click at [279, 298] on select "Select Item... Fire Marshal [PERSON_NAME]" at bounding box center [769, 313] width 981 height 30
click option "[PERSON_NAME]" at bounding box center [0, 0] width 0 height 0
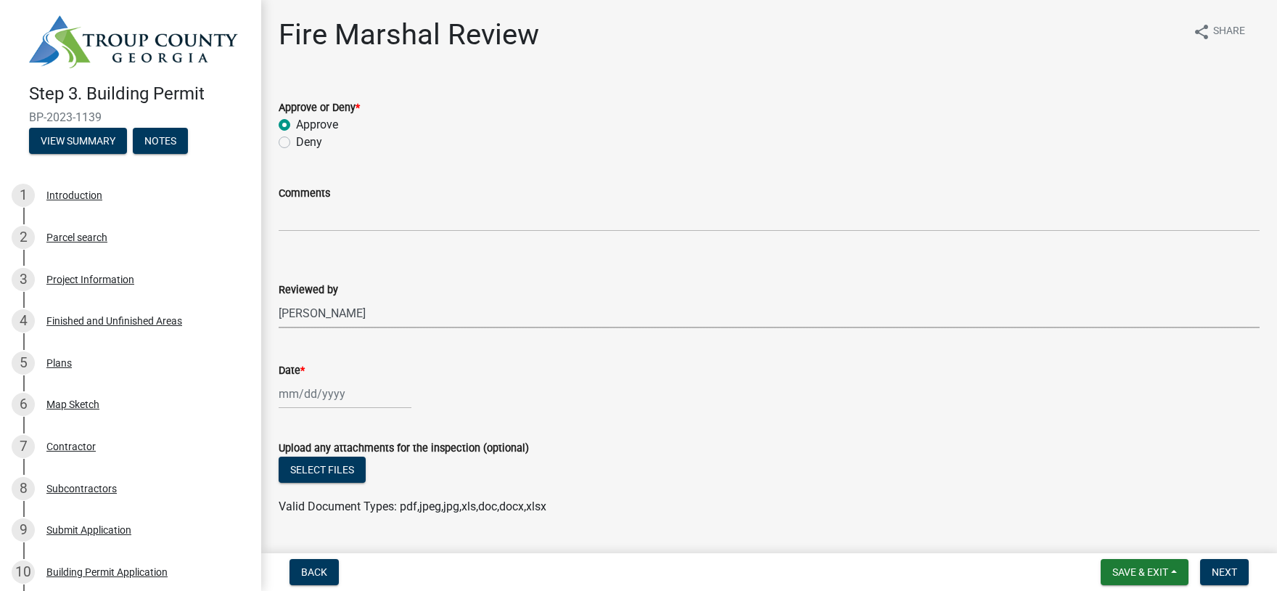
select select "0e5a7ee4-94e5-45f9-97e7-29693f335d04"
click at [306, 396] on input "Date *" at bounding box center [345, 394] width 133 height 30
select select "8"
select select "2025"
click at [292, 291] on div "11" at bounding box center [293, 293] width 23 height 23
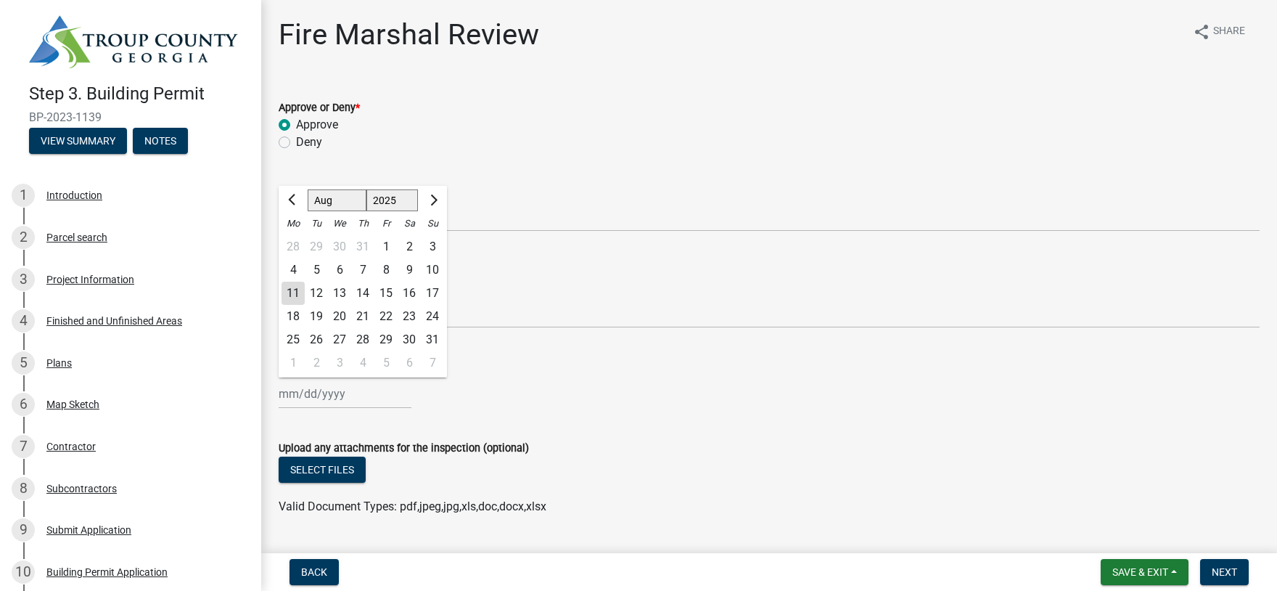
type input "[DATE]"
click at [1217, 571] on span "Next" at bounding box center [1224, 572] width 25 height 12
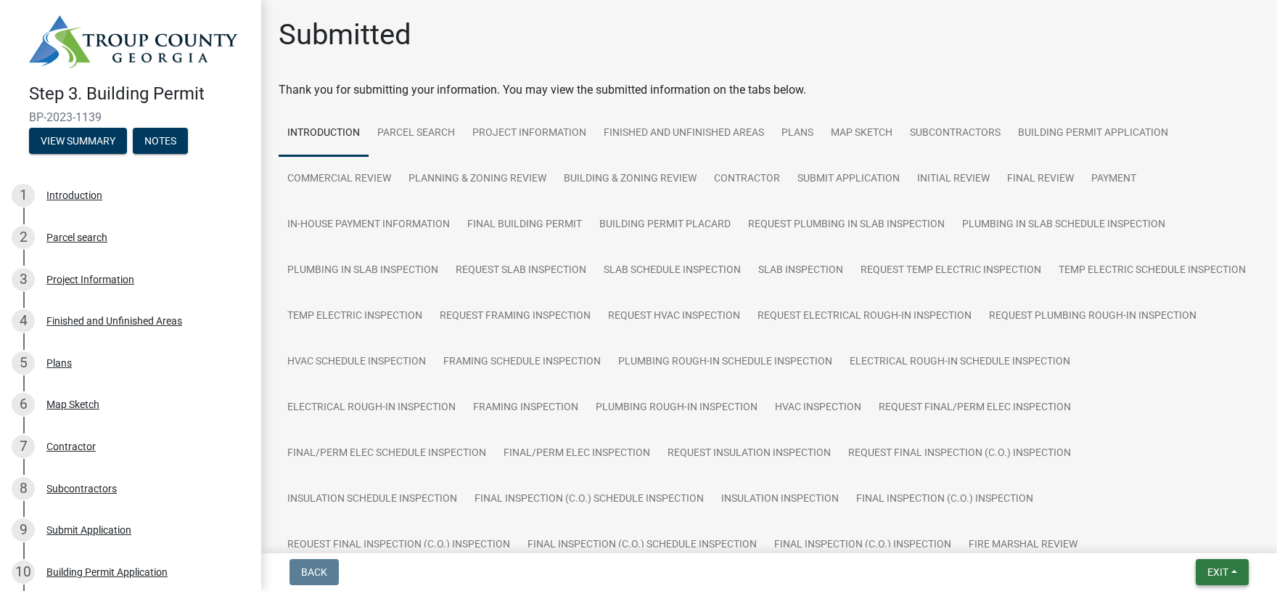
click at [1217, 571] on span "Exit" at bounding box center [1218, 572] width 21 height 12
click at [1160, 535] on button "Save & Exit" at bounding box center [1191, 534] width 116 height 35
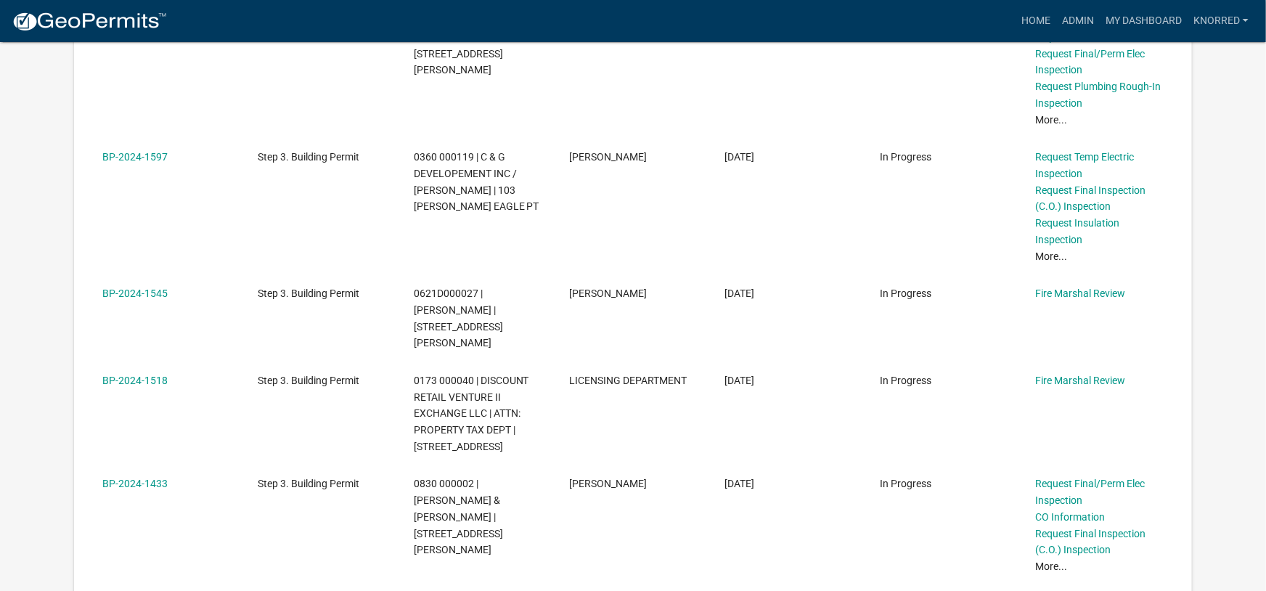
scroll to position [958, 0]
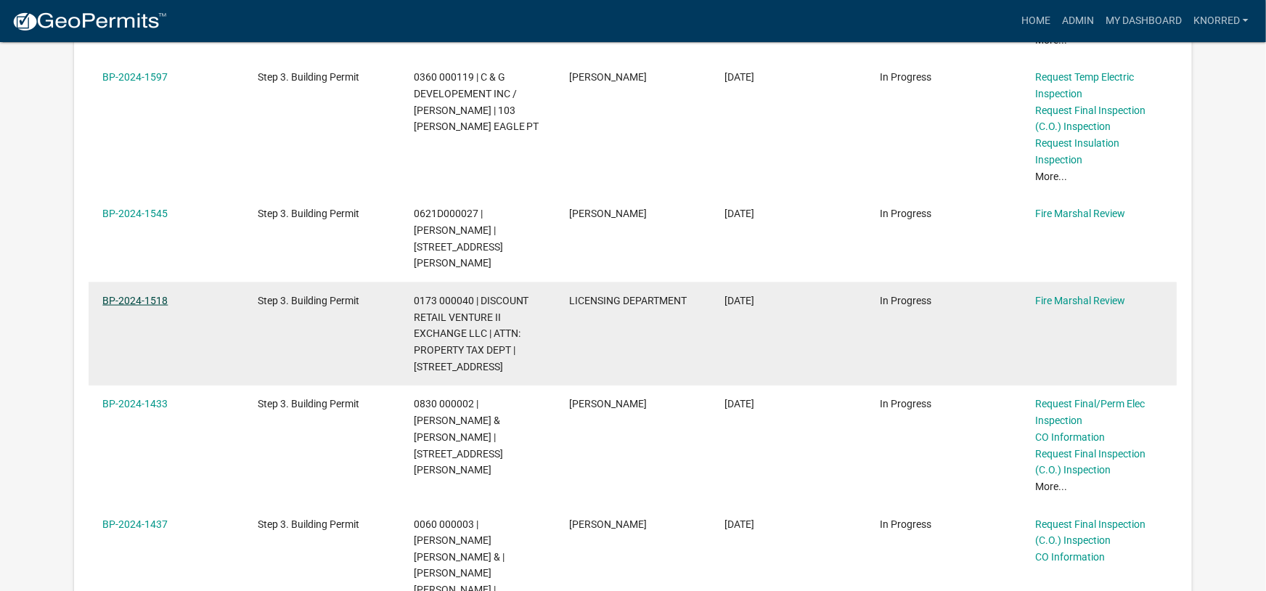
click at [136, 295] on link "BP-2024-1518" at bounding box center [134, 301] width 65 height 12
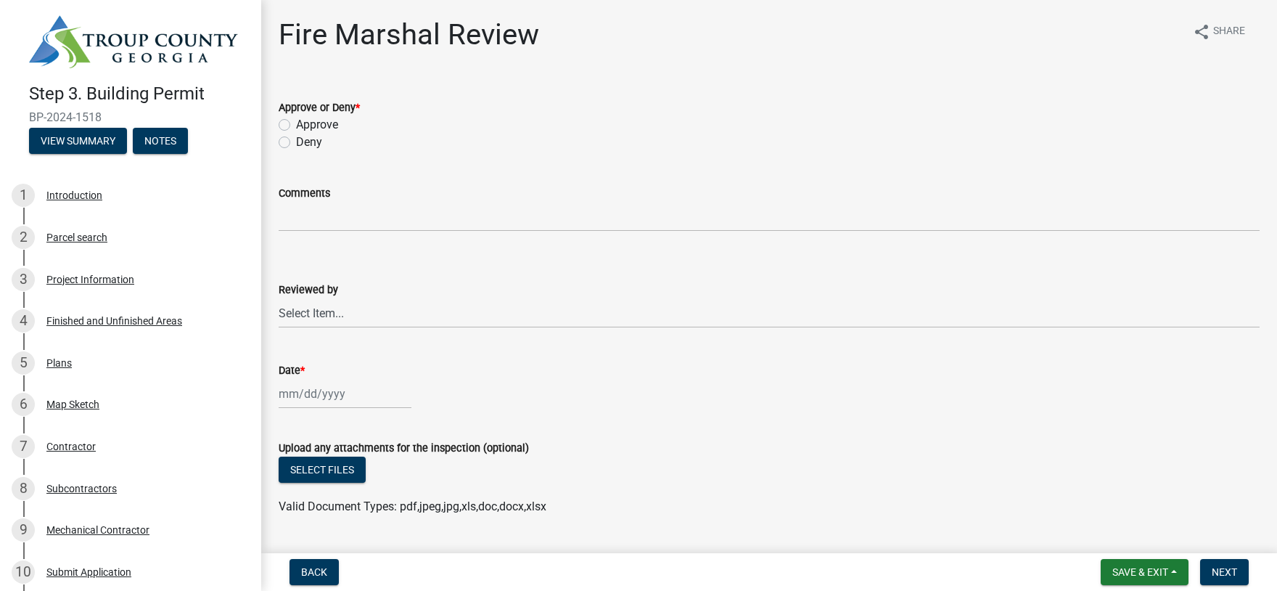
click at [296, 124] on label "Approve" at bounding box center [317, 124] width 42 height 17
click at [296, 124] on input "Approve" at bounding box center [300, 120] width 9 height 9
radio input "true"
click at [279, 298] on select "Select Item... Fire Marshal [PERSON_NAME]" at bounding box center [769, 313] width 981 height 30
click option "[PERSON_NAME]" at bounding box center [0, 0] width 0 height 0
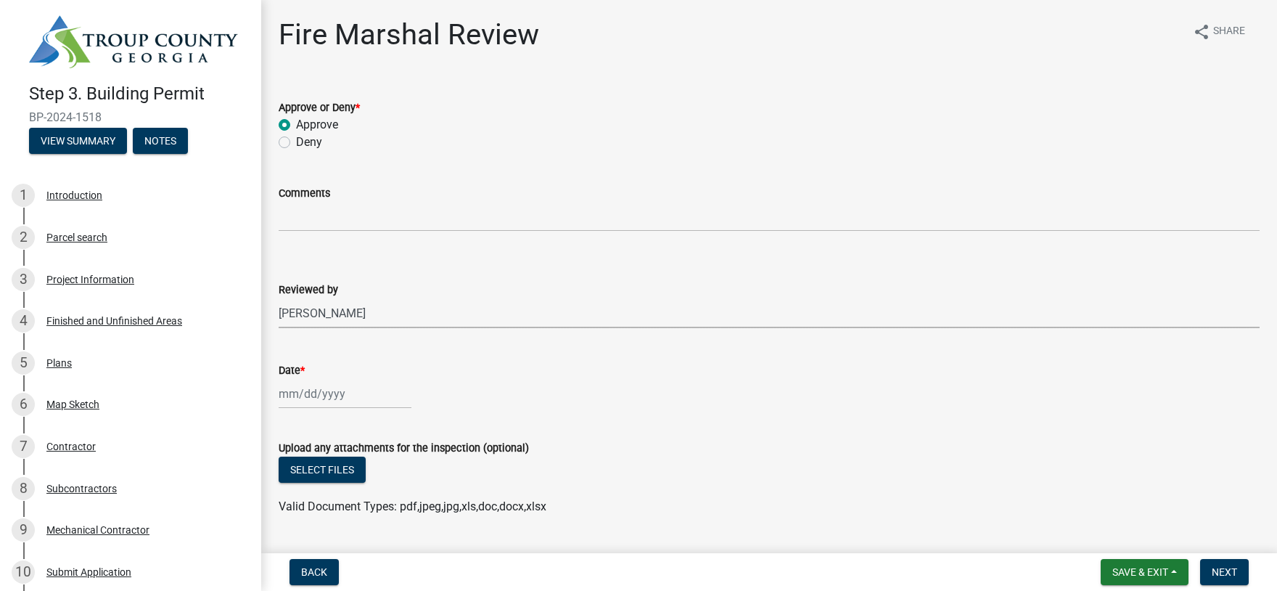
select select "0e5a7ee4-94e5-45f9-97e7-29693f335d04"
click at [316, 396] on input "Date *" at bounding box center [345, 394] width 133 height 30
select select "8"
select select "2025"
click at [295, 288] on div "11" at bounding box center [293, 293] width 23 height 23
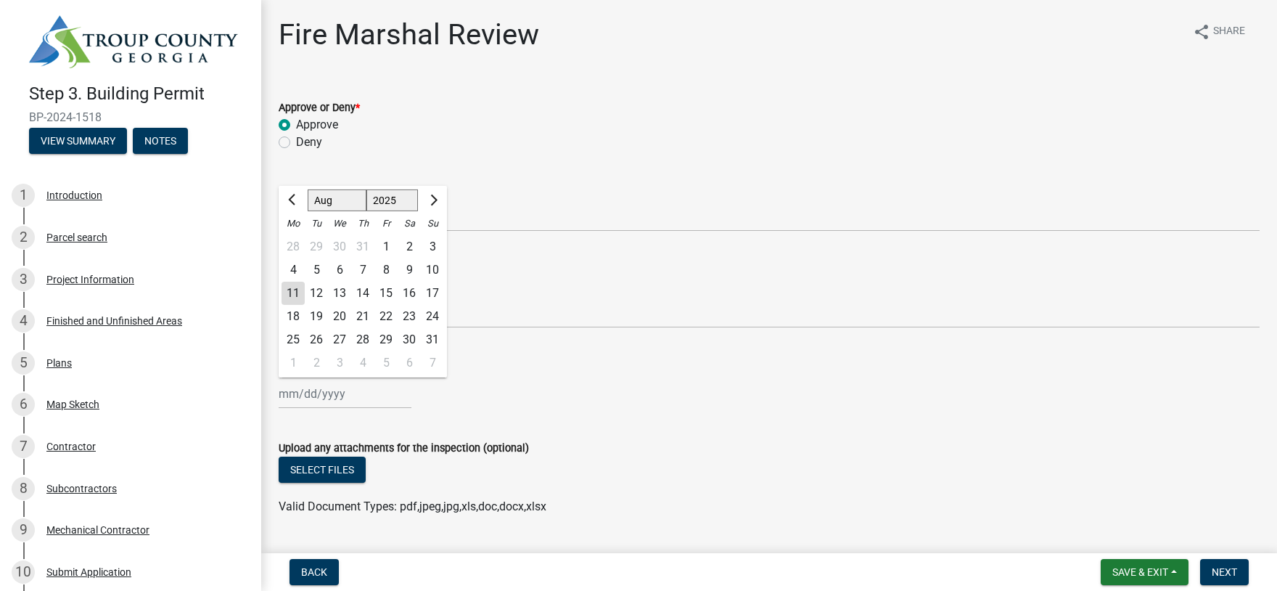
type input "[DATE]"
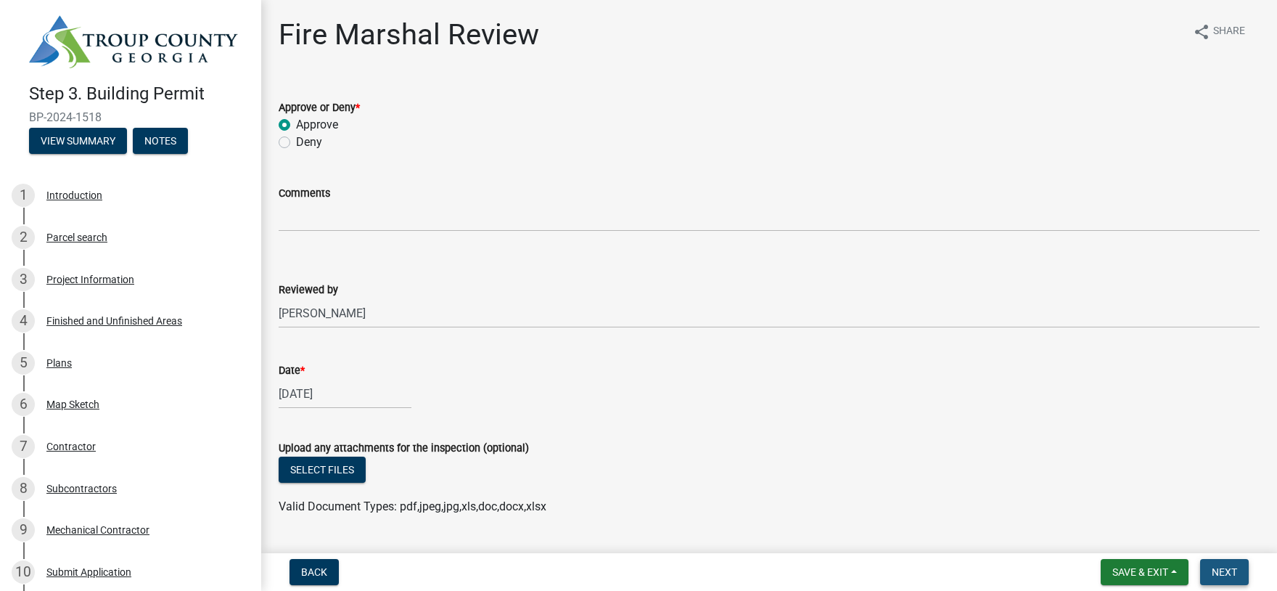
click at [1219, 570] on span "Next" at bounding box center [1224, 572] width 25 height 12
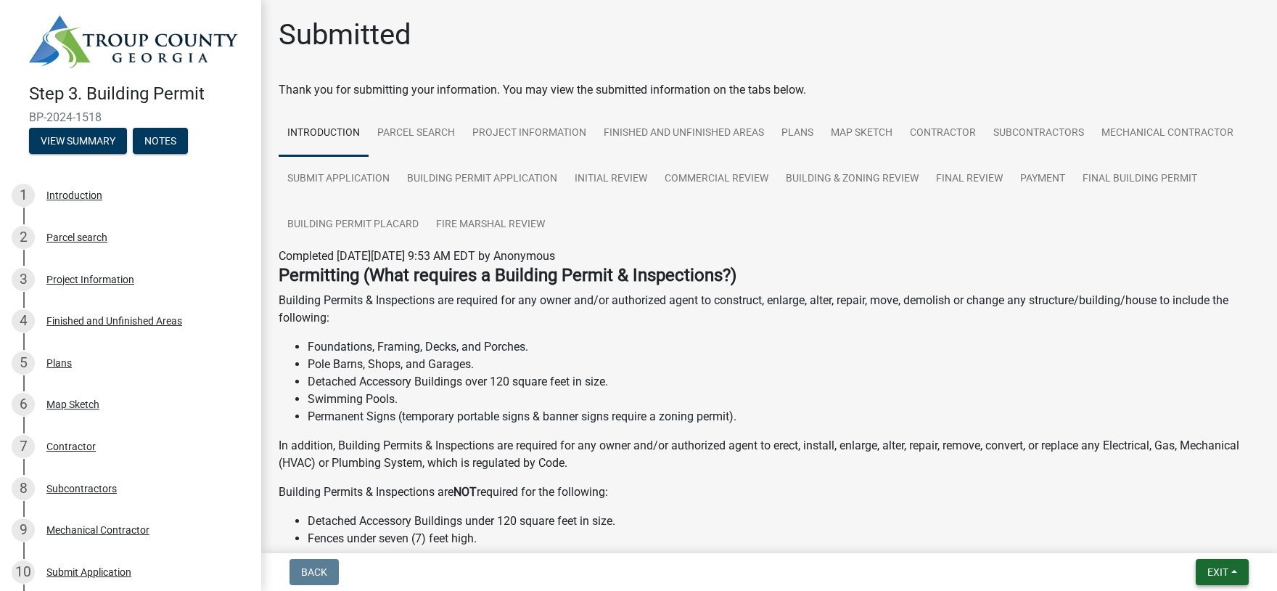
click at [1219, 570] on span "Exit" at bounding box center [1218, 572] width 21 height 12
click at [1171, 533] on button "Save & Exit" at bounding box center [1191, 534] width 116 height 35
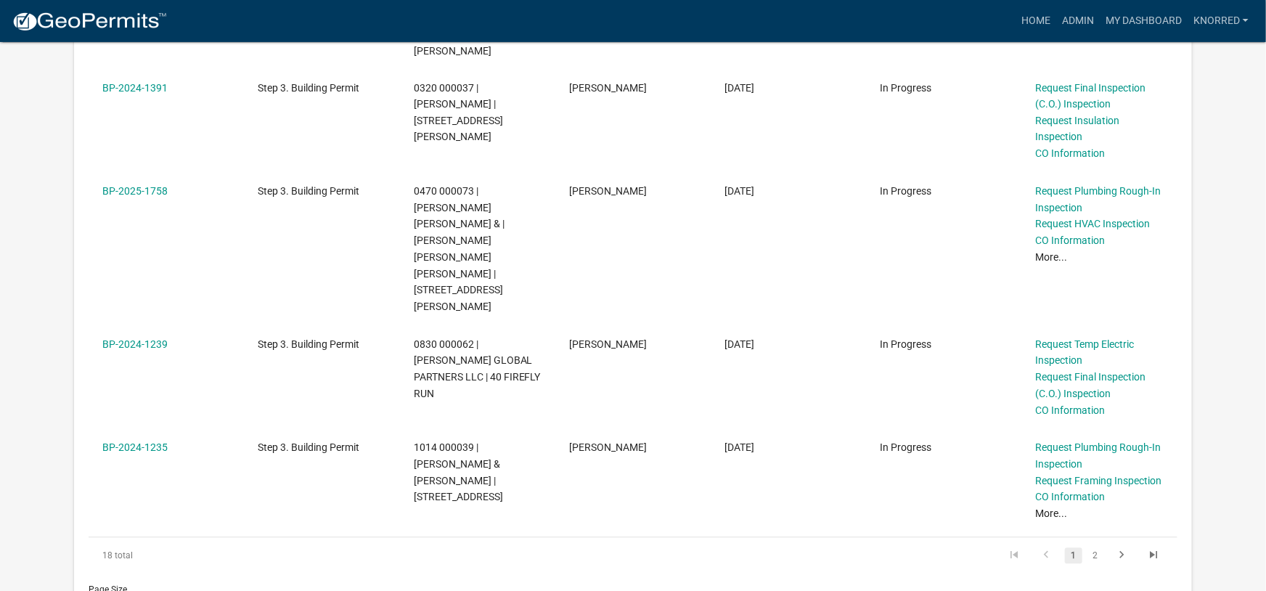
scroll to position [1437, 0]
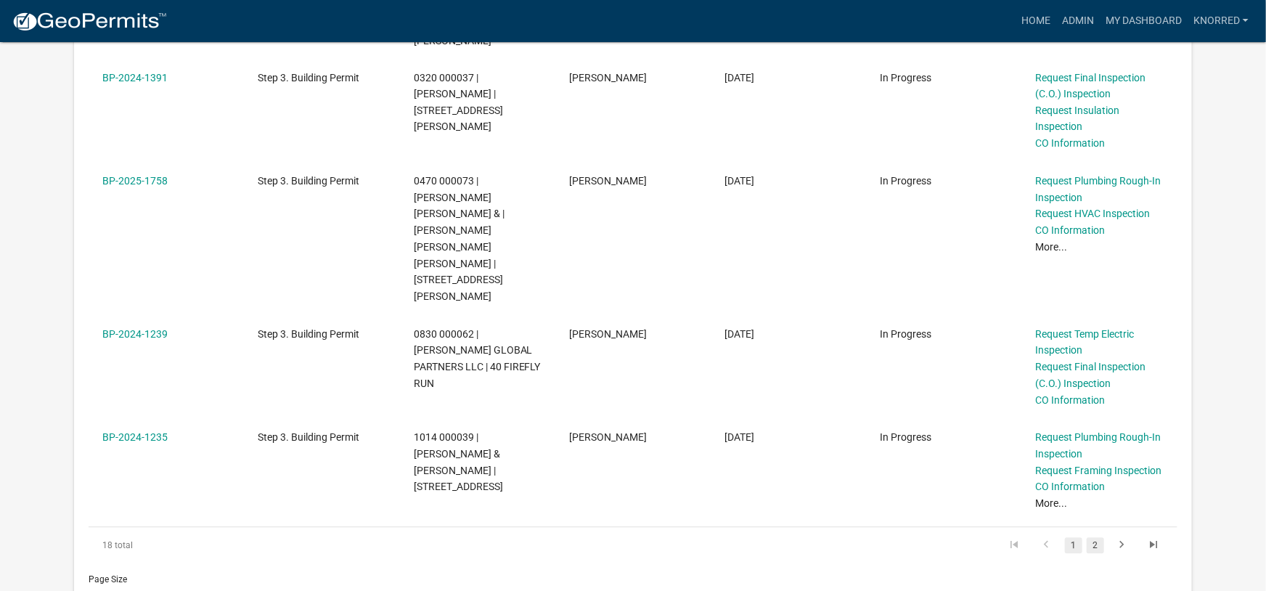
click at [1097, 538] on link "2" at bounding box center [1094, 546] width 17 height 16
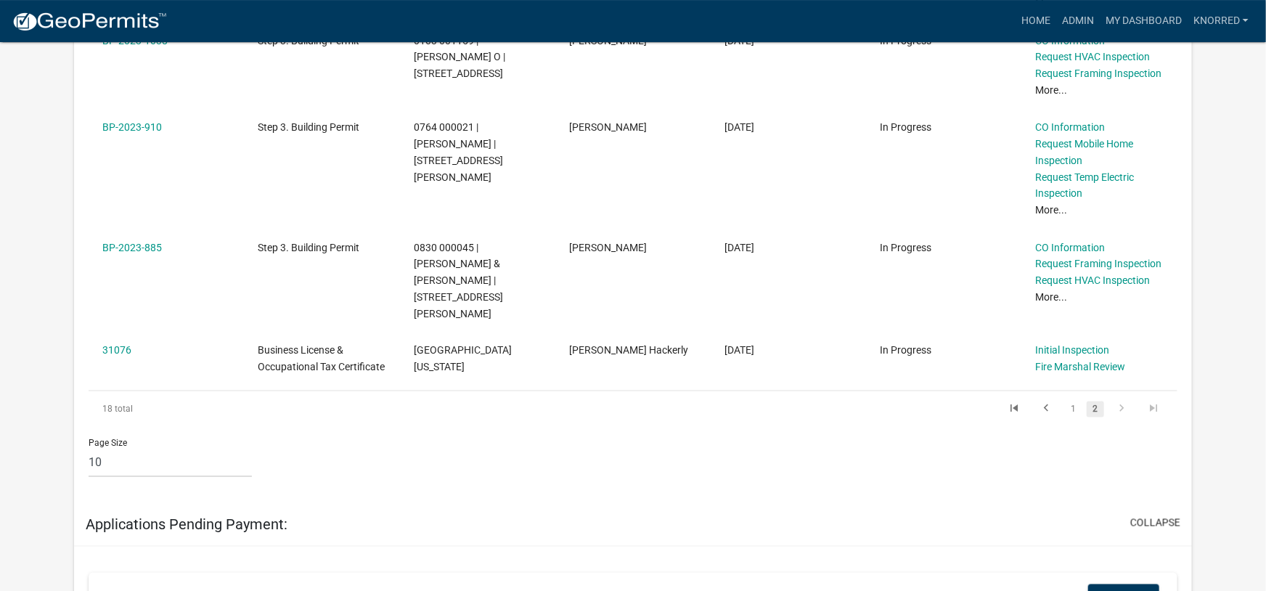
scroll to position [1181, 0]
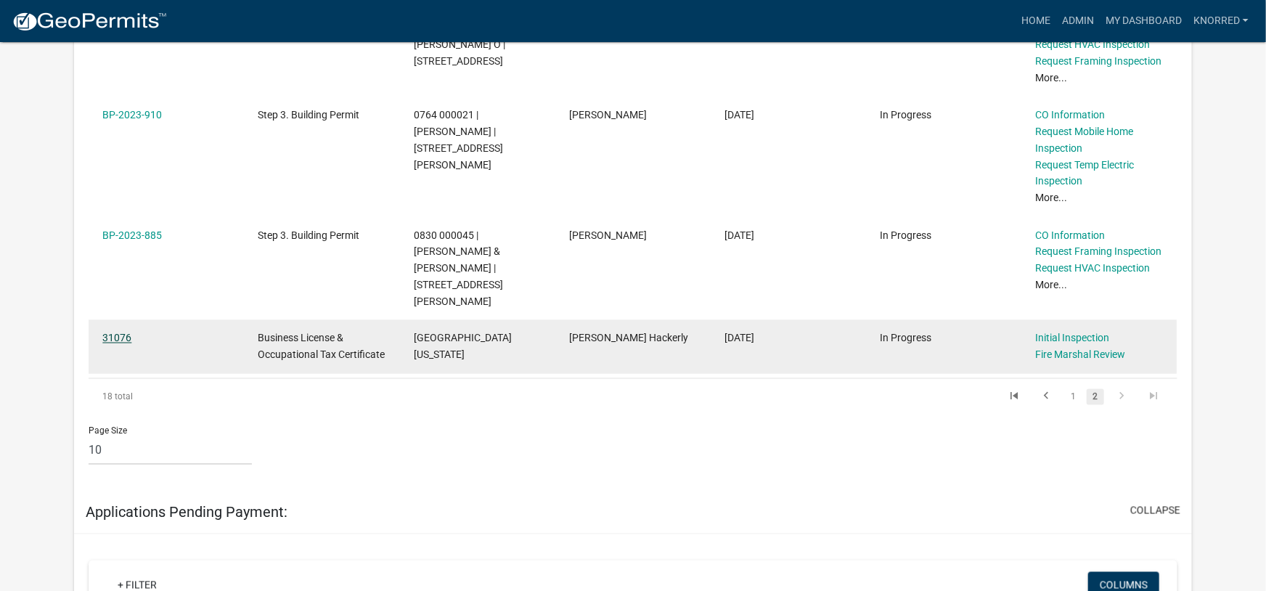
click at [118, 332] on link "31076" at bounding box center [116, 338] width 29 height 12
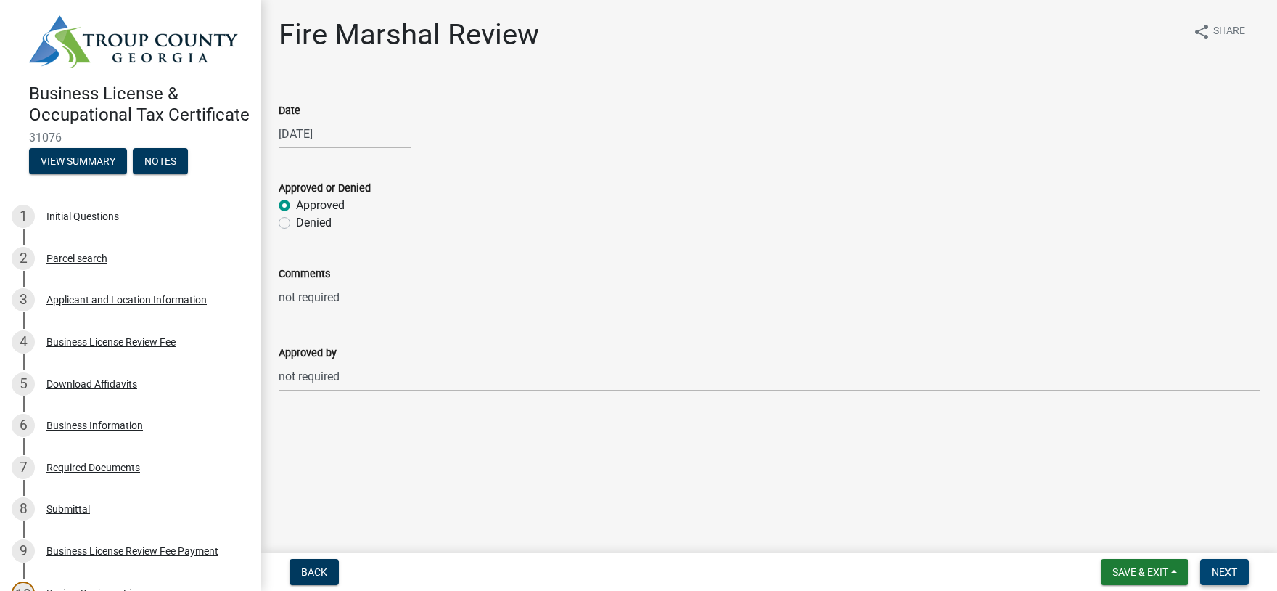
click at [1224, 571] on span "Next" at bounding box center [1224, 572] width 25 height 12
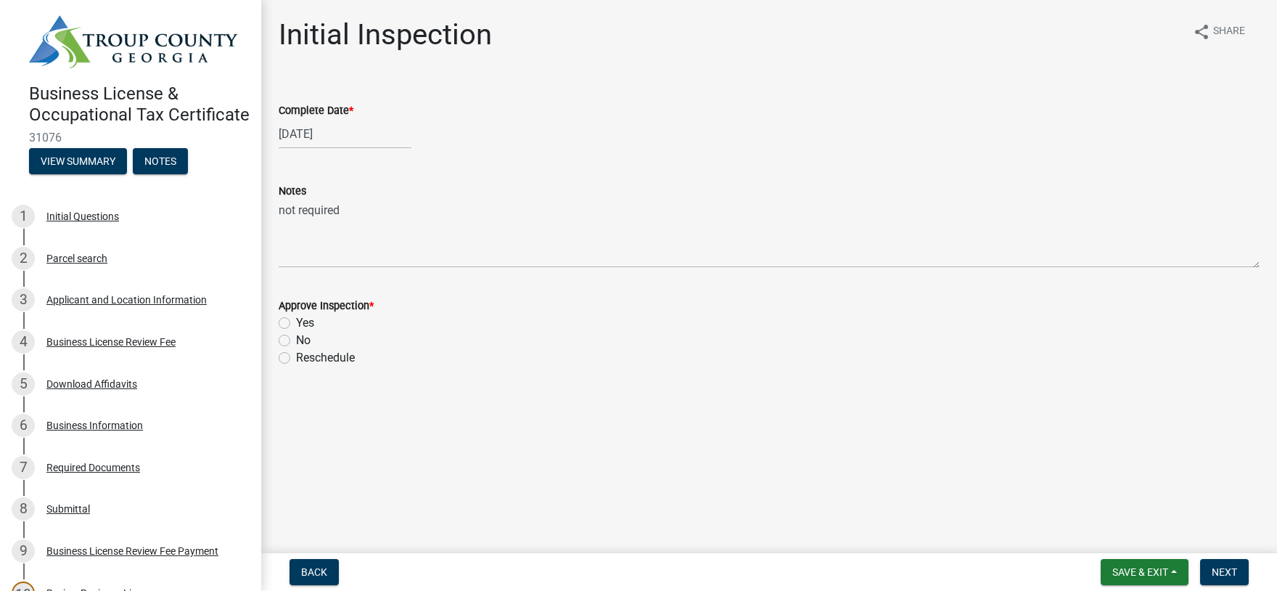
click at [296, 323] on label "Yes" at bounding box center [305, 322] width 18 height 17
click at [296, 323] on input "Yes" at bounding box center [300, 318] width 9 height 9
radio input "true"
click at [1225, 573] on span "Next" at bounding box center [1224, 572] width 25 height 12
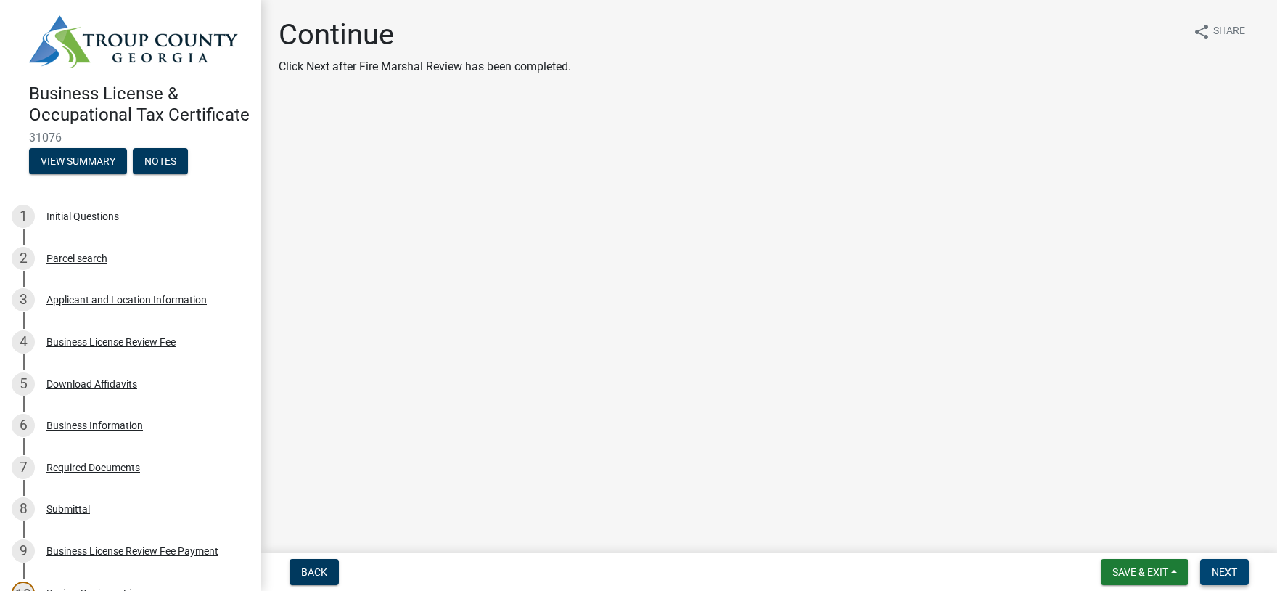
click at [1222, 572] on span "Next" at bounding box center [1224, 572] width 25 height 12
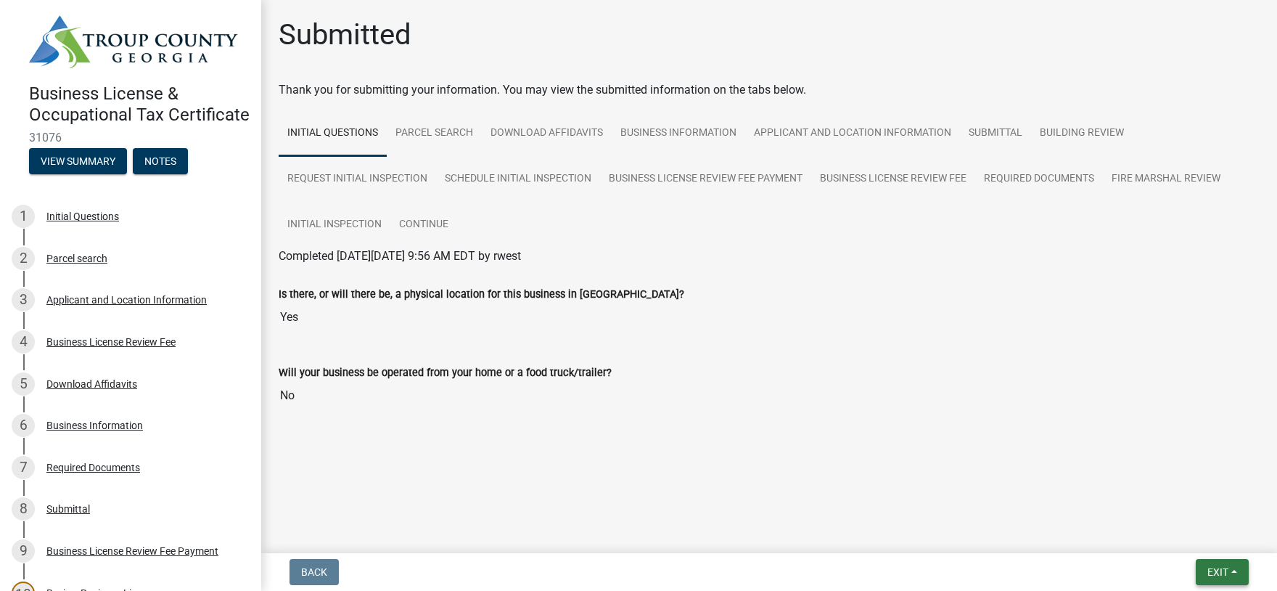
click at [1216, 573] on span "Exit" at bounding box center [1218, 572] width 21 height 12
click at [1177, 537] on button "Save & Exit" at bounding box center [1191, 534] width 116 height 35
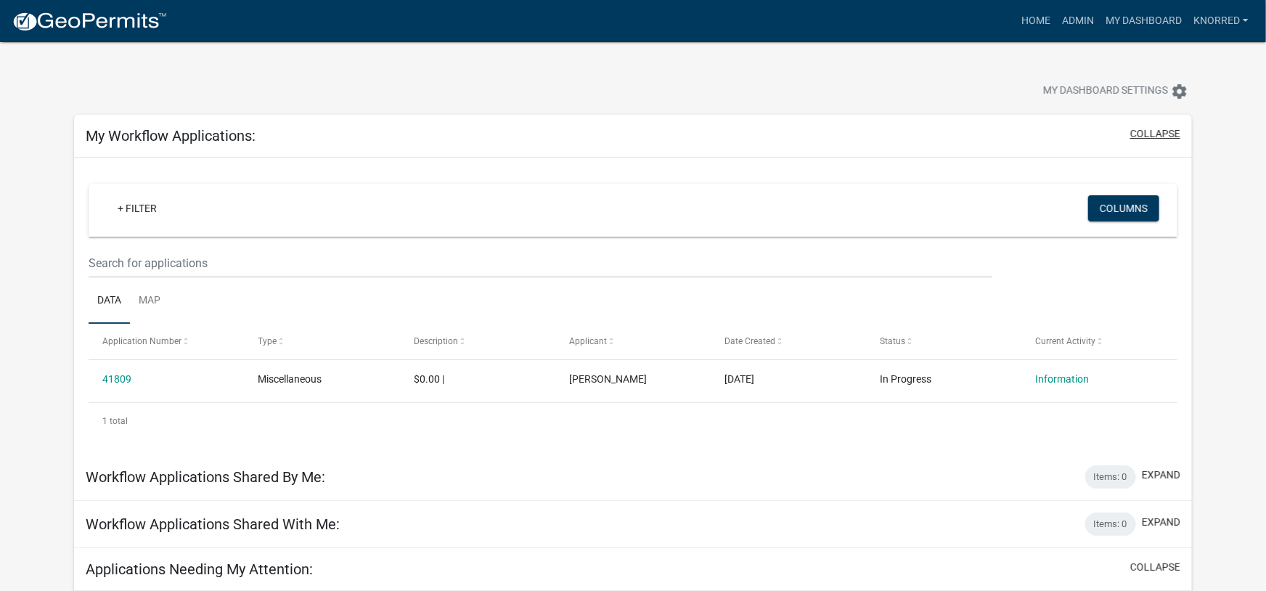
click at [1154, 136] on button "collapse" at bounding box center [1155, 133] width 50 height 15
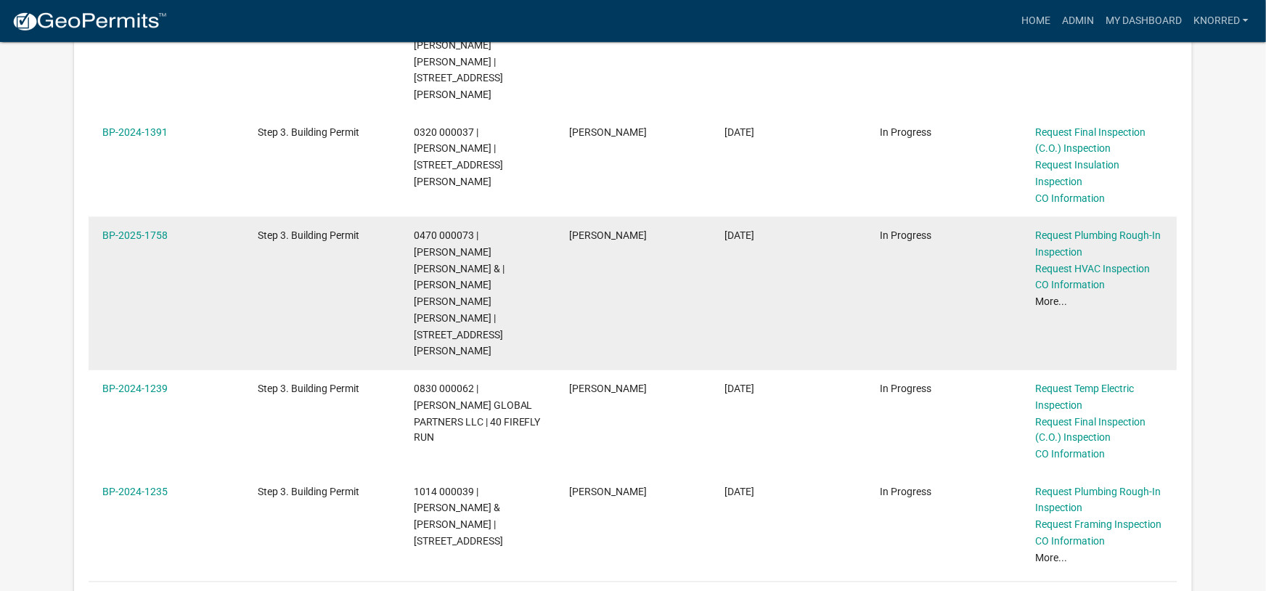
scroll to position [1118, 0]
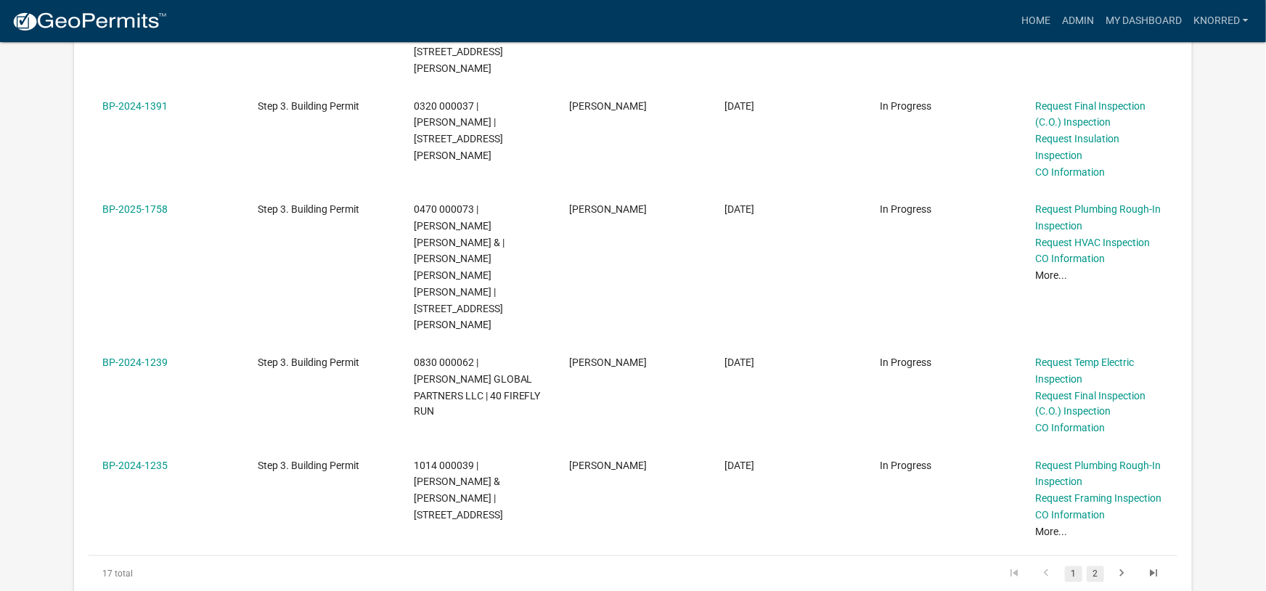
click at [1096, 566] on link "2" at bounding box center [1094, 574] width 17 height 16
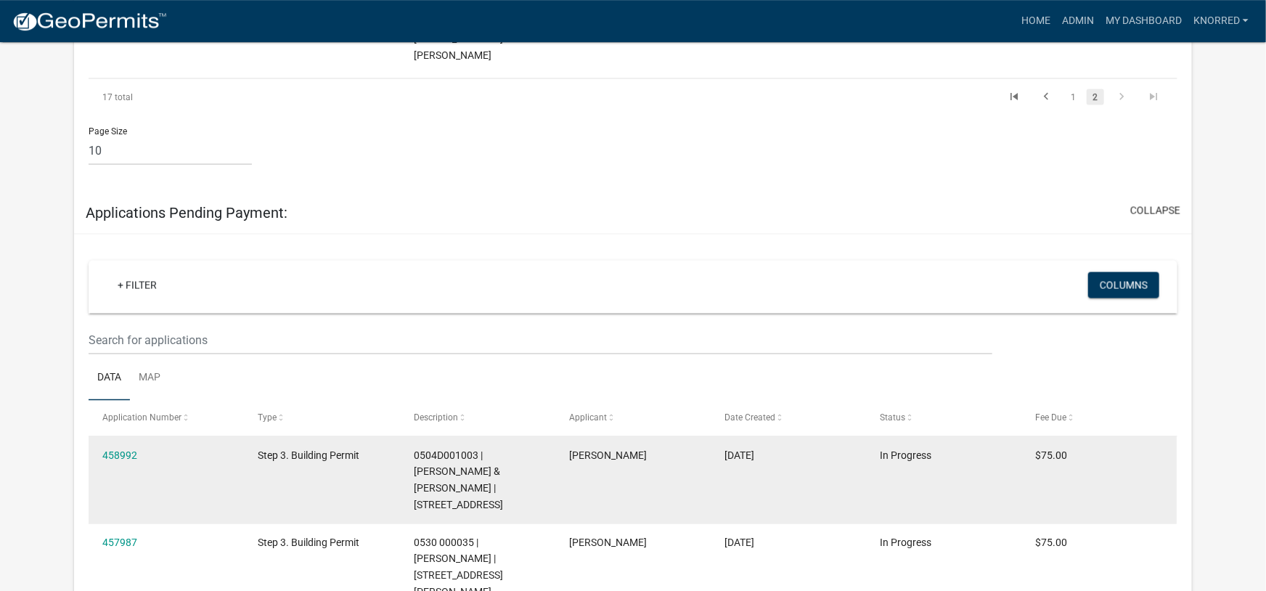
scroll to position [1131, 0]
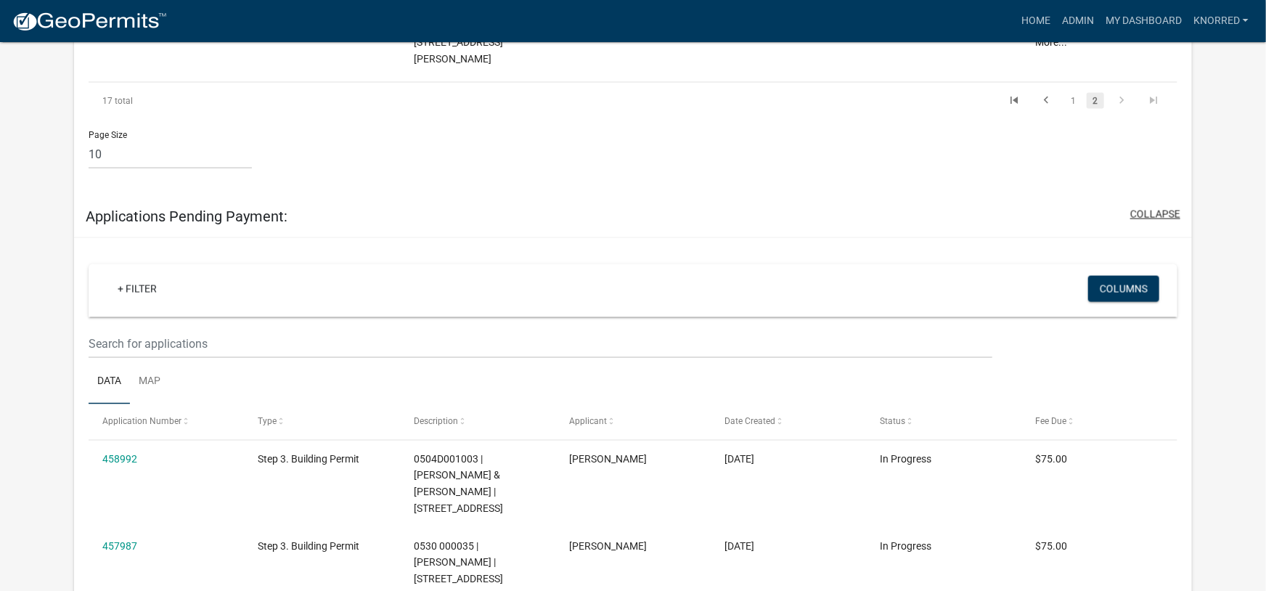
click at [1155, 207] on button "collapse" at bounding box center [1155, 214] width 50 height 15
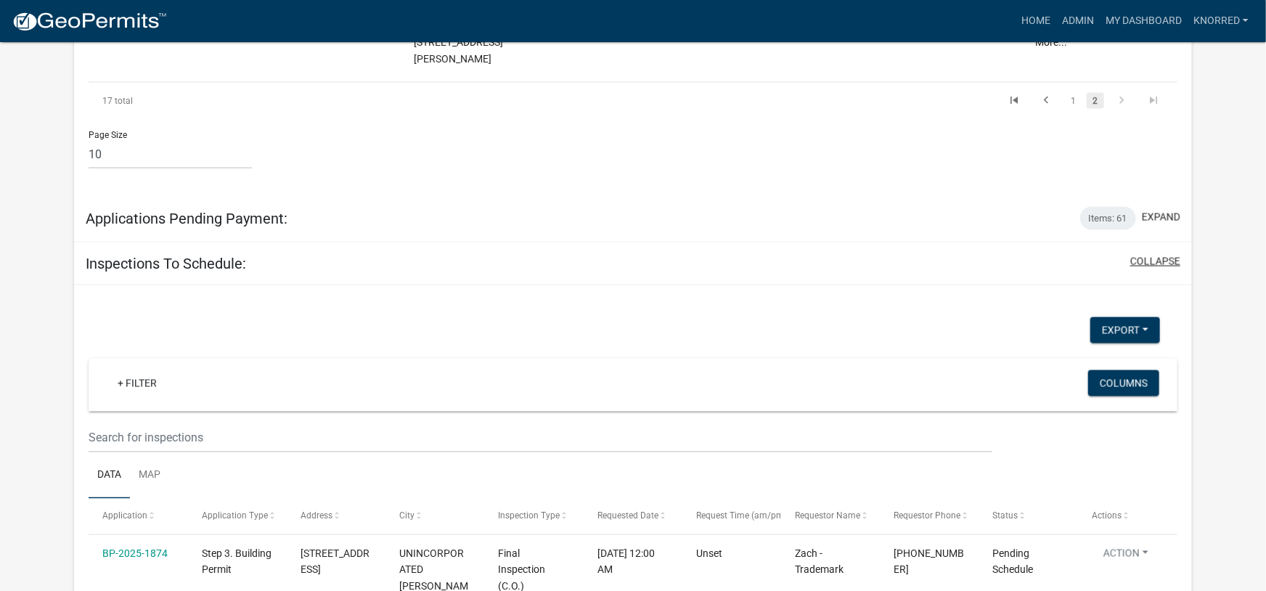
click at [1160, 254] on button "collapse" at bounding box center [1155, 261] width 50 height 15
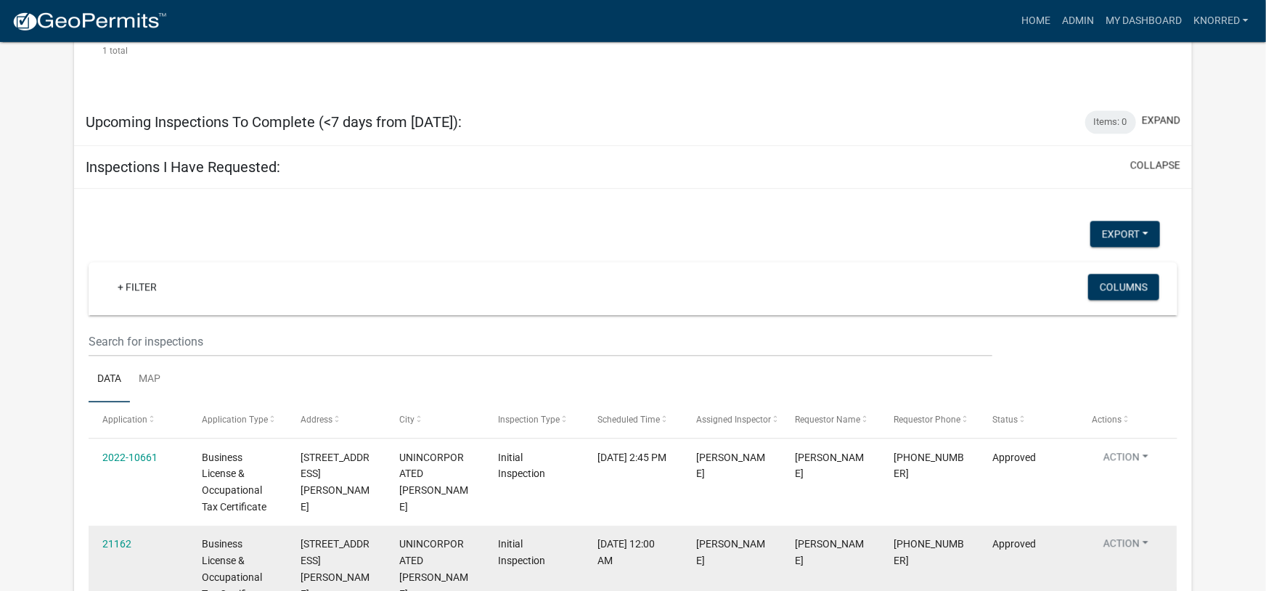
scroll to position [1748, 0]
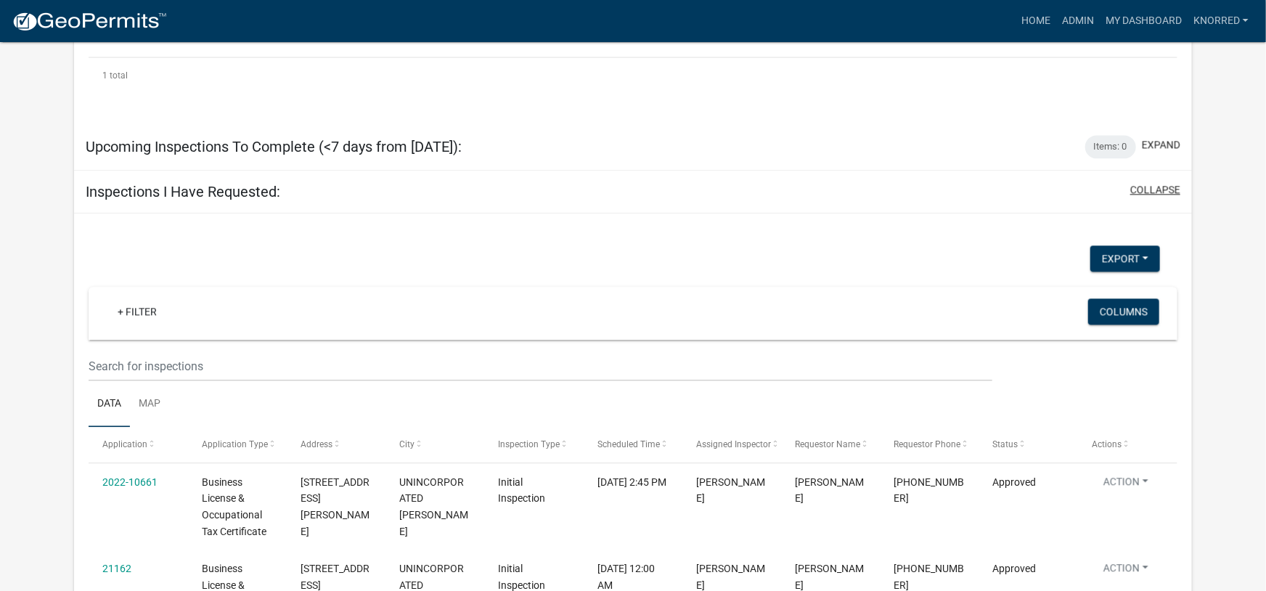
click at [1153, 182] on button "collapse" at bounding box center [1155, 189] width 50 height 15
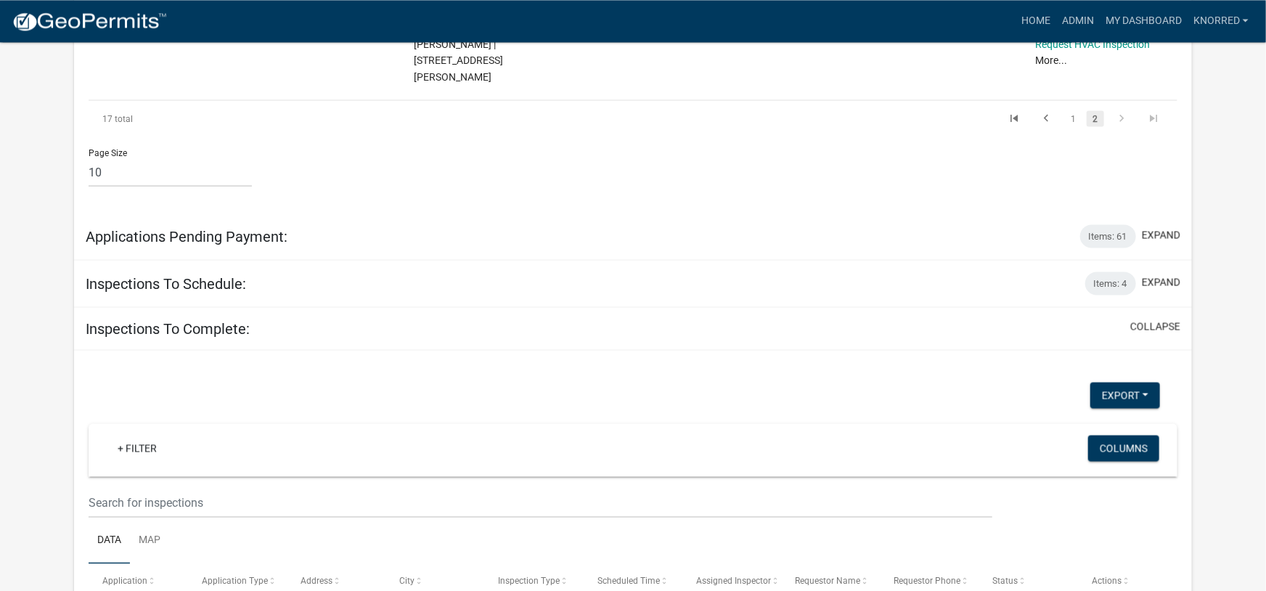
scroll to position [1099, 0]
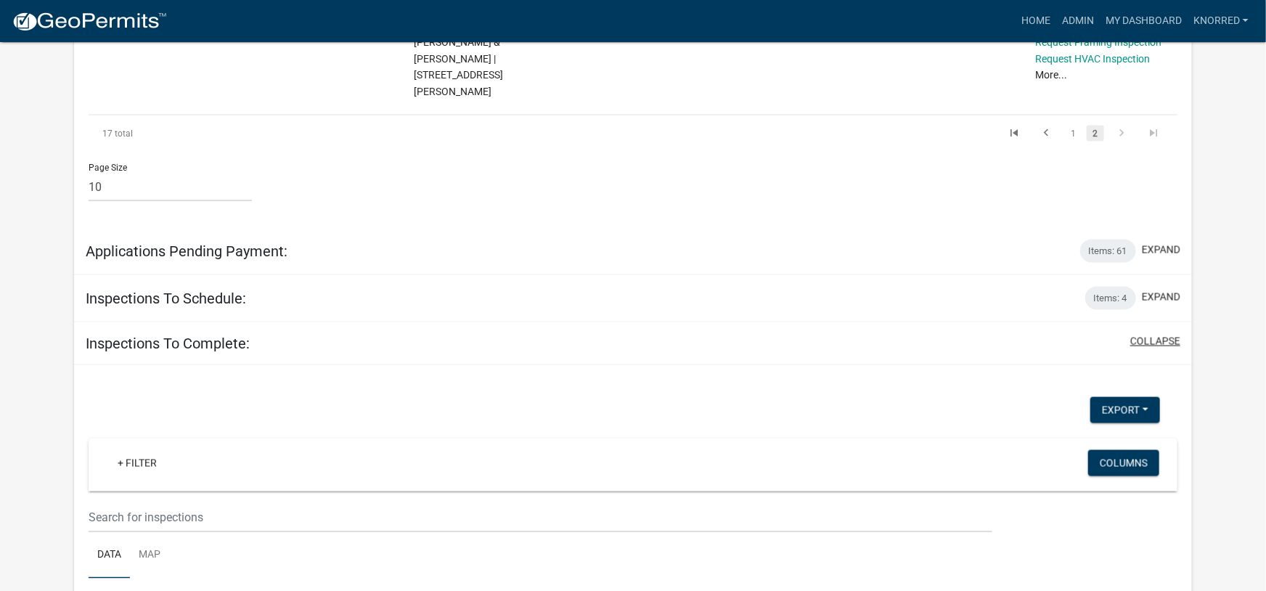
click at [1162, 334] on button "collapse" at bounding box center [1155, 341] width 50 height 15
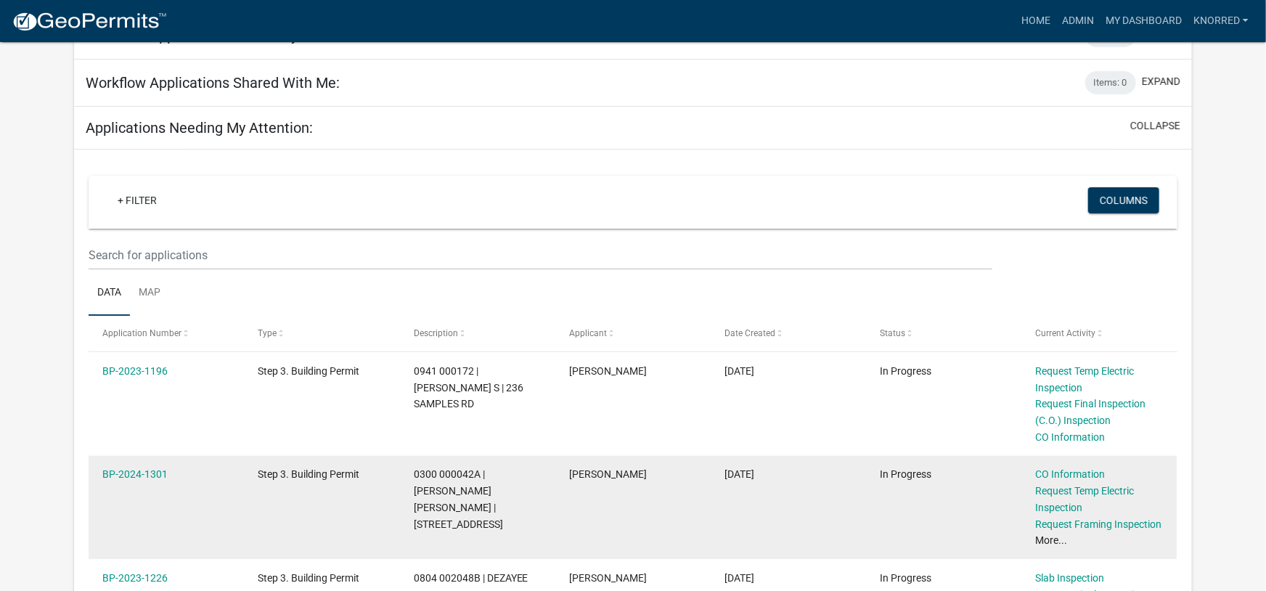
scroll to position [90, 0]
